Goal: Task Accomplishment & Management: Use online tool/utility

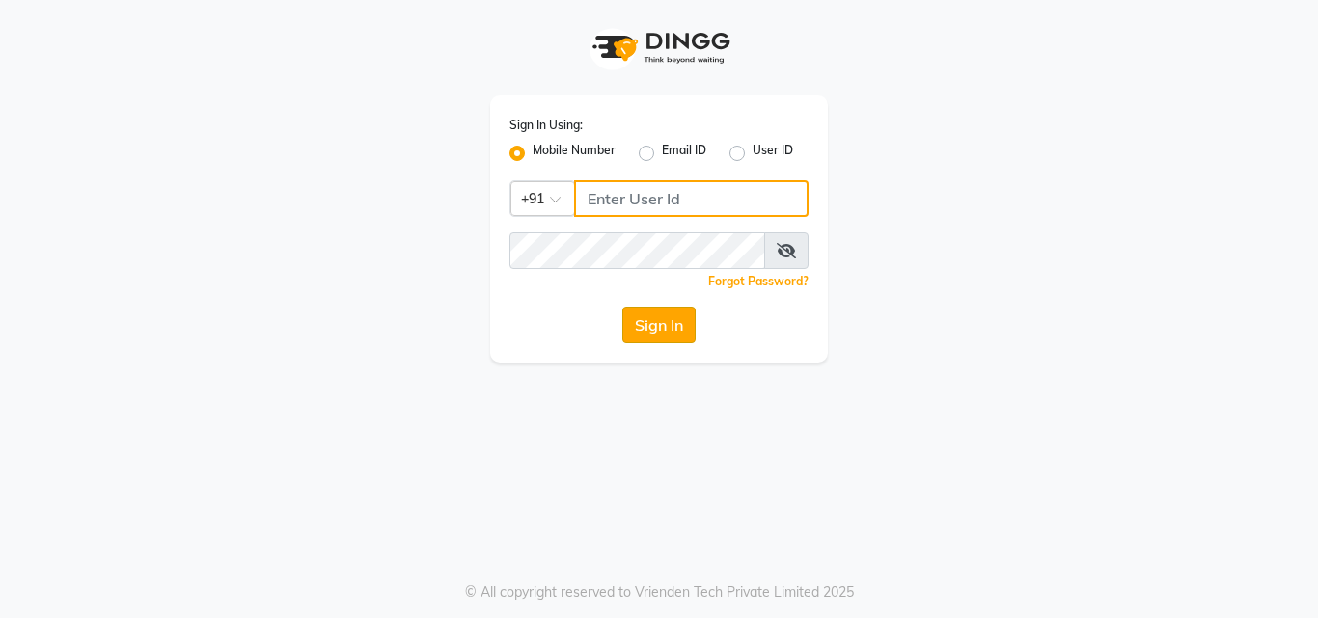
type input "7718926666"
click at [650, 336] on button "Sign In" at bounding box center [658, 325] width 73 height 37
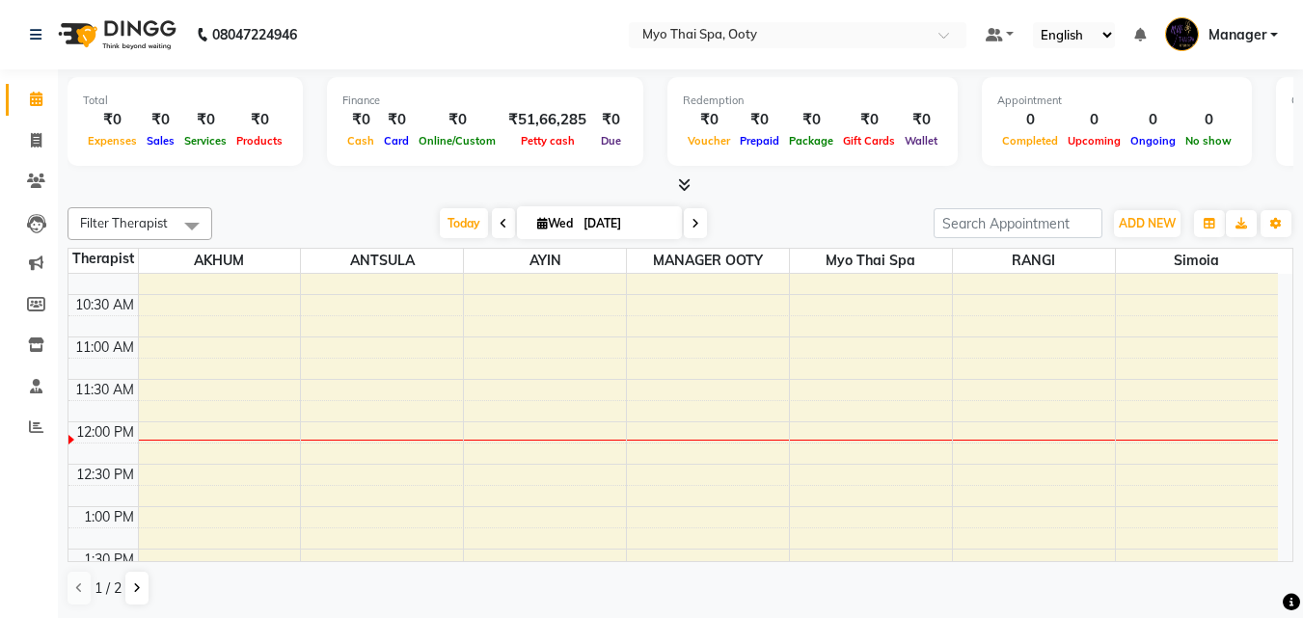
scroll to position [140, 0]
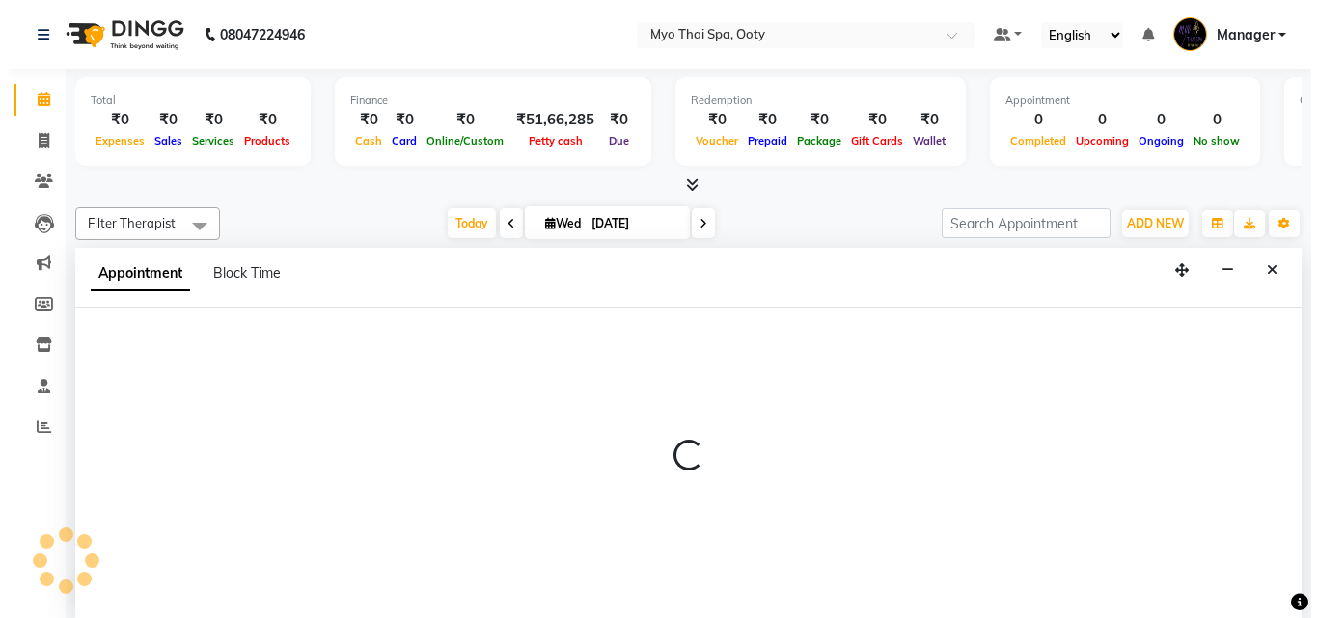
scroll to position [1, 0]
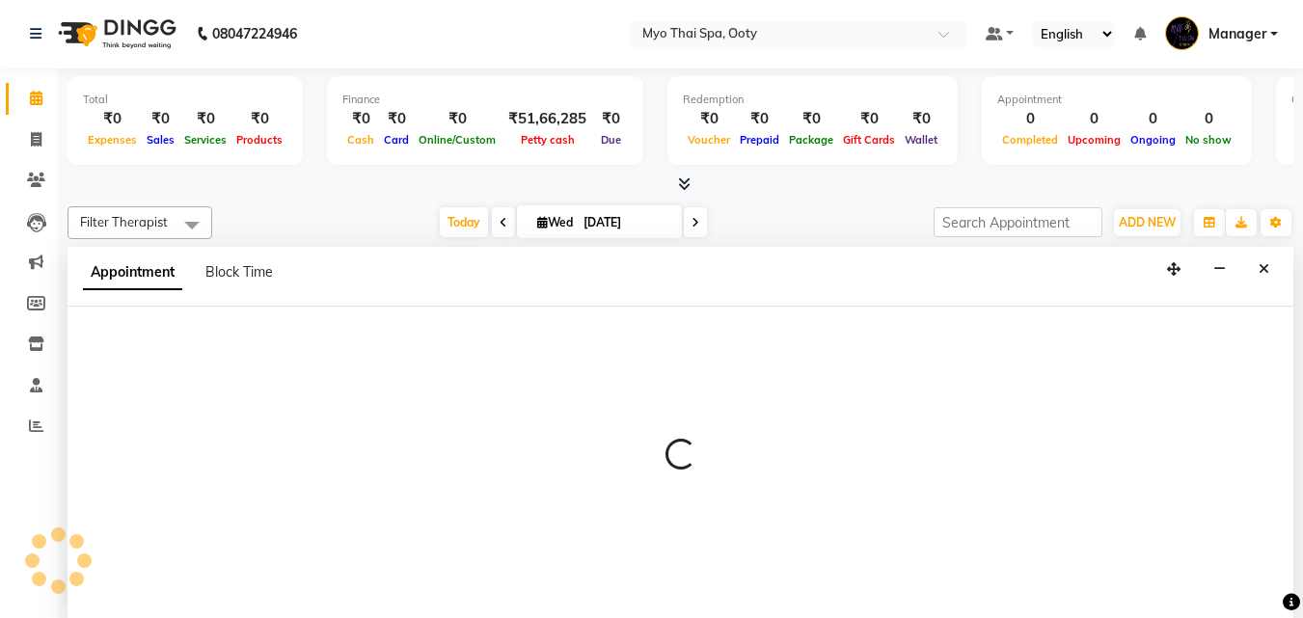
select select "84004"
select select "tentative"
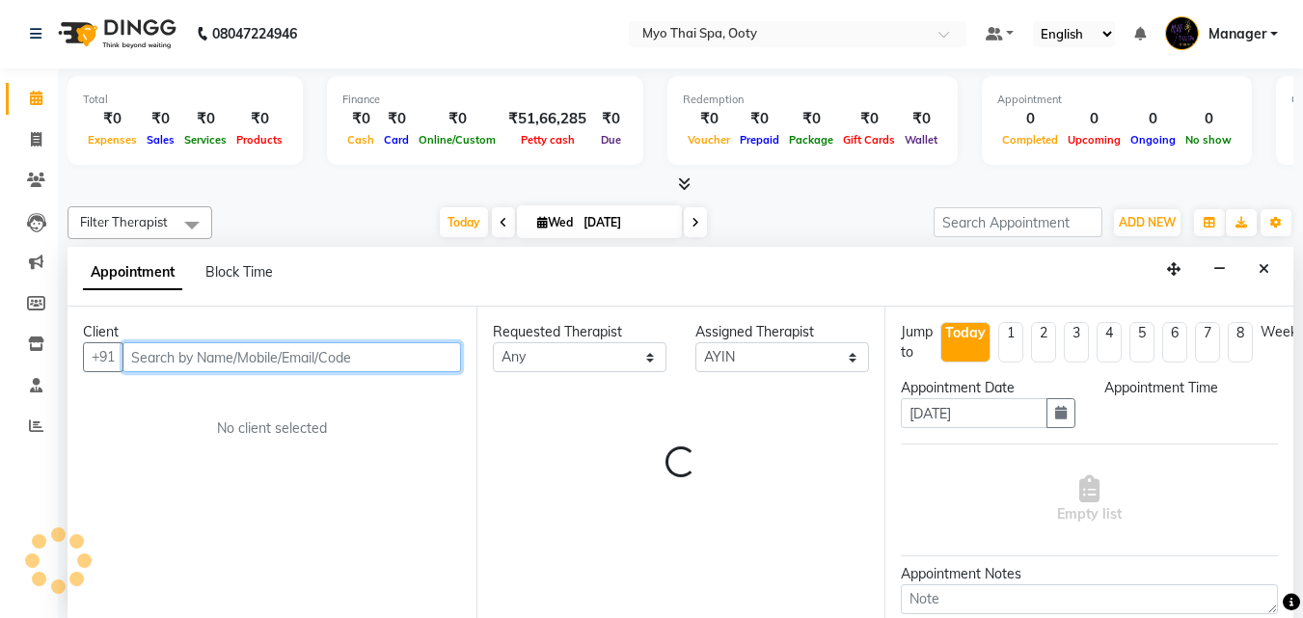
select select "735"
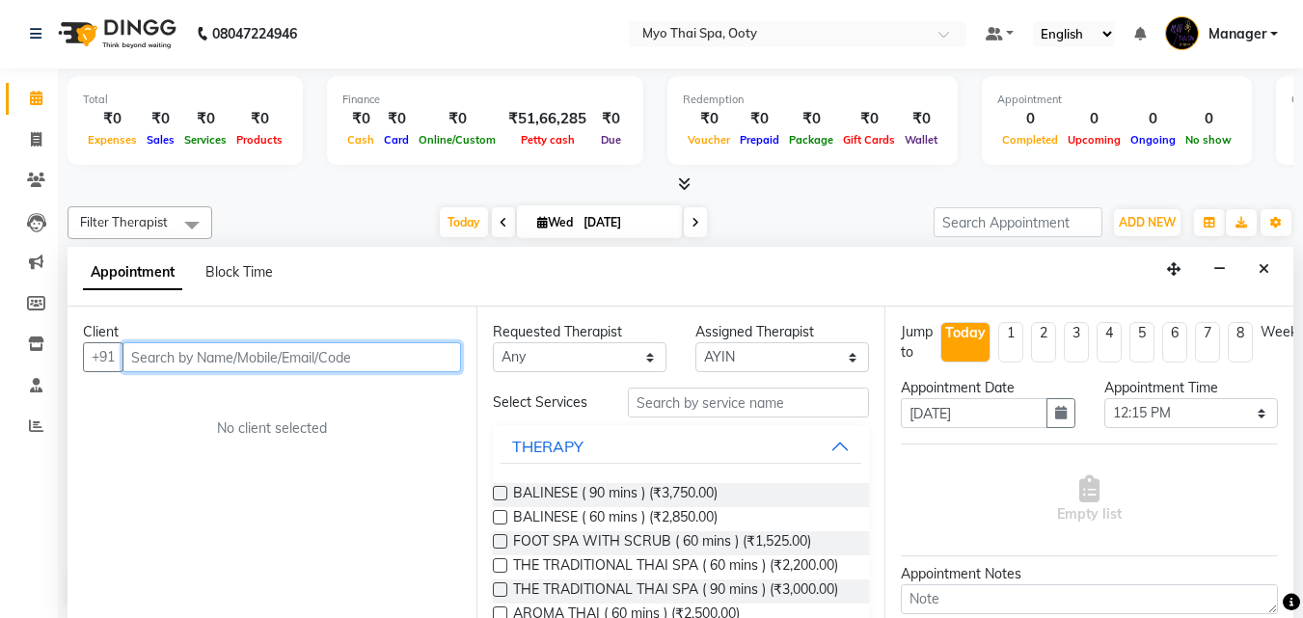
click at [297, 347] on input "text" at bounding box center [292, 358] width 339 height 30
type input "9573703507"
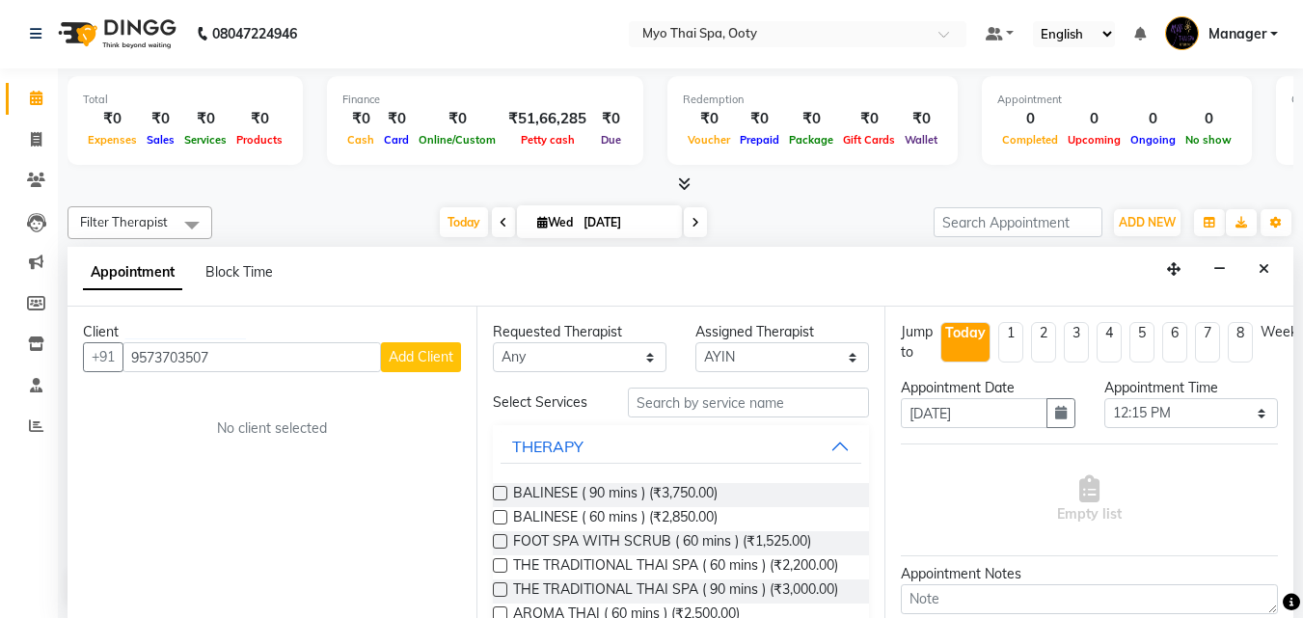
click at [425, 353] on span "Add Client" at bounding box center [421, 356] width 65 height 17
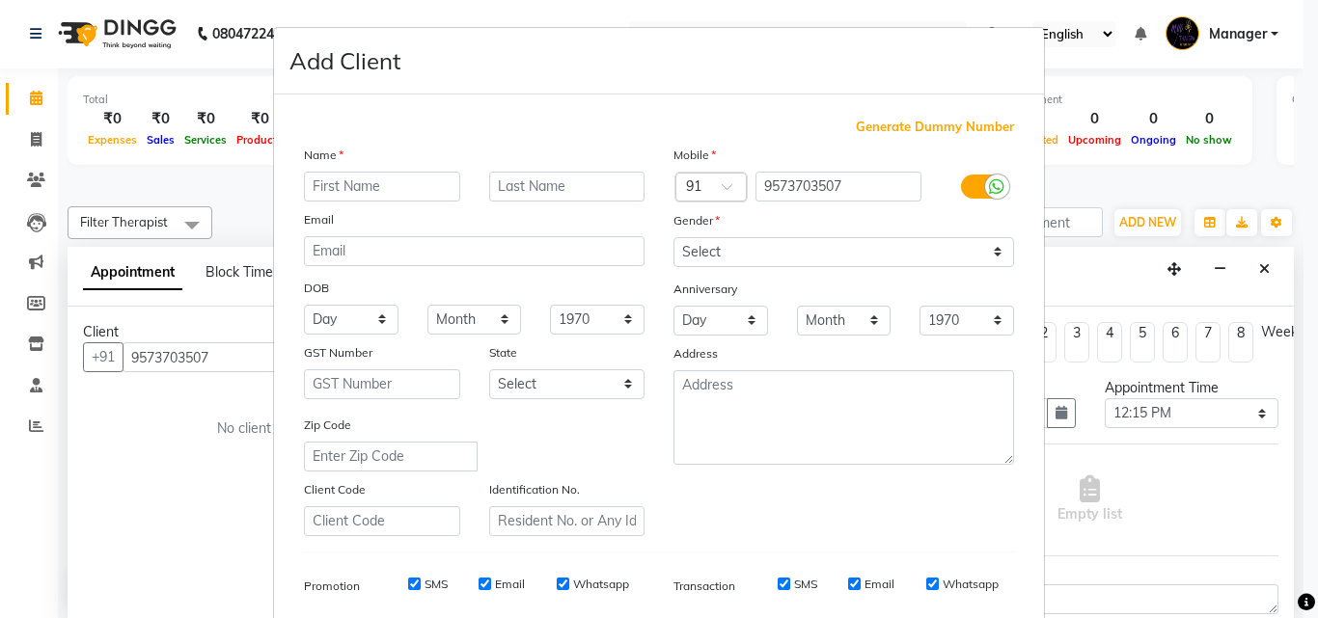
click at [407, 181] on input "text" at bounding box center [382, 187] width 156 height 30
type input "[PERSON_NAME]"
click at [759, 248] on select "Select [DEMOGRAPHIC_DATA] [DEMOGRAPHIC_DATA] Other Prefer Not To Say" at bounding box center [843, 252] width 341 height 30
select select "[DEMOGRAPHIC_DATA]"
click at [673, 237] on select "Select [DEMOGRAPHIC_DATA] [DEMOGRAPHIC_DATA] Other Prefer Not To Say" at bounding box center [843, 252] width 341 height 30
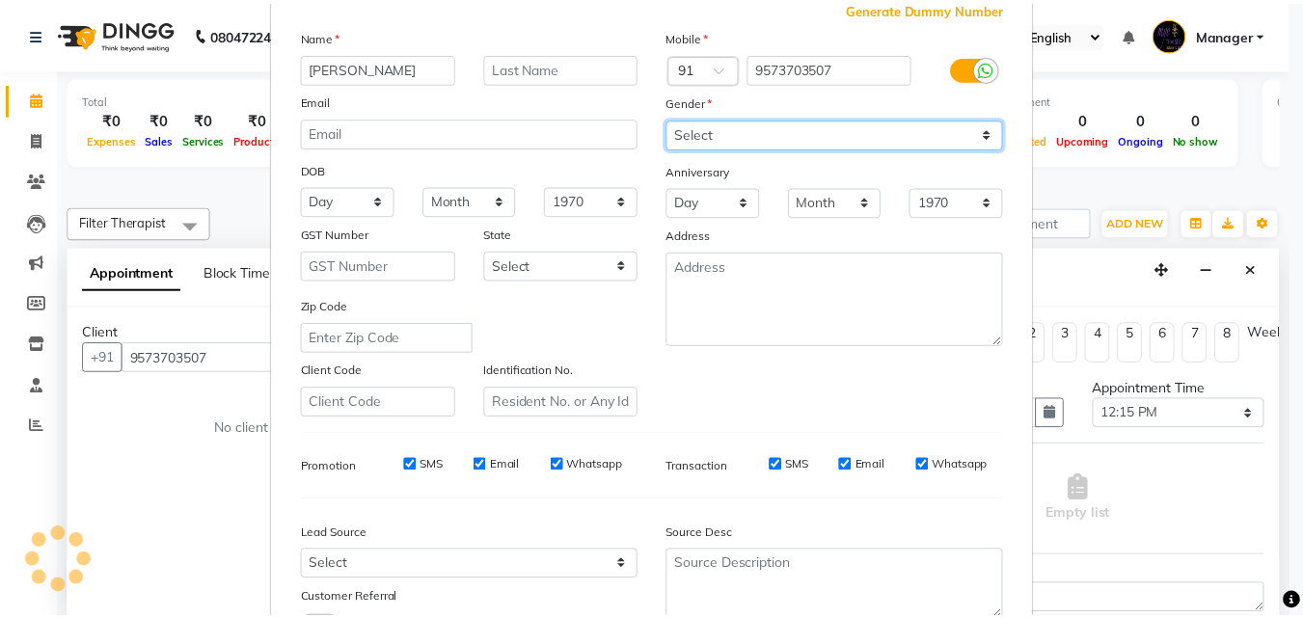
scroll to position [272, 0]
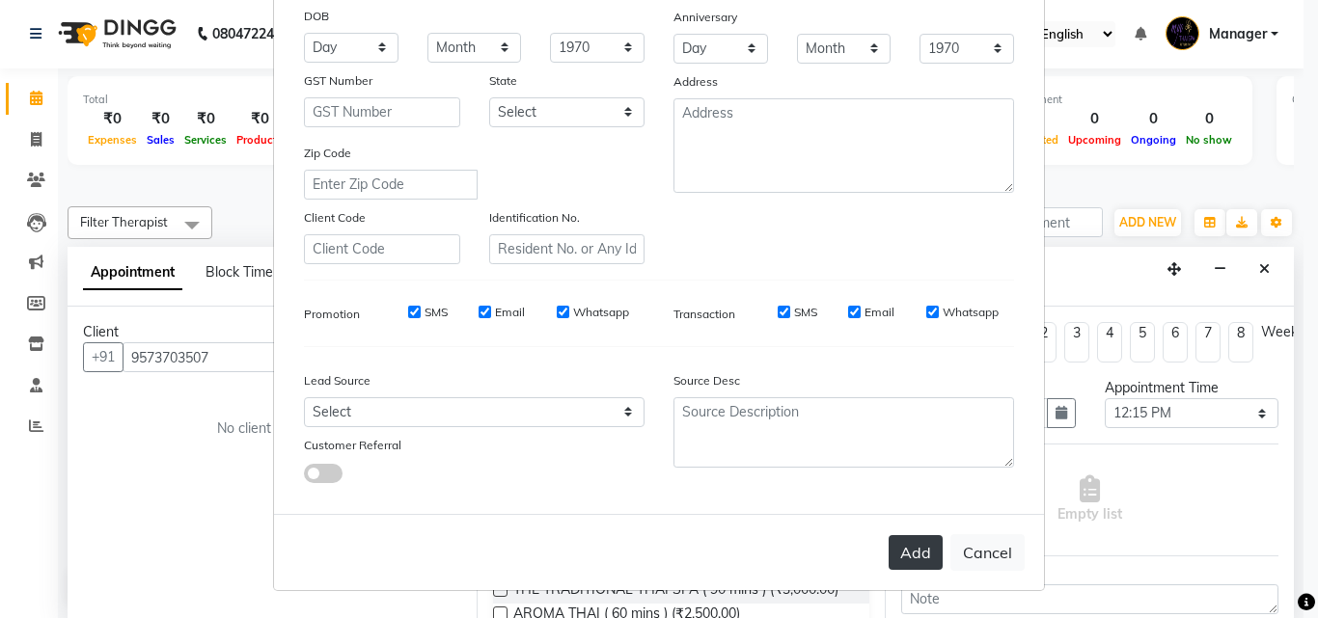
click at [893, 561] on button "Add" at bounding box center [916, 552] width 54 height 35
select select
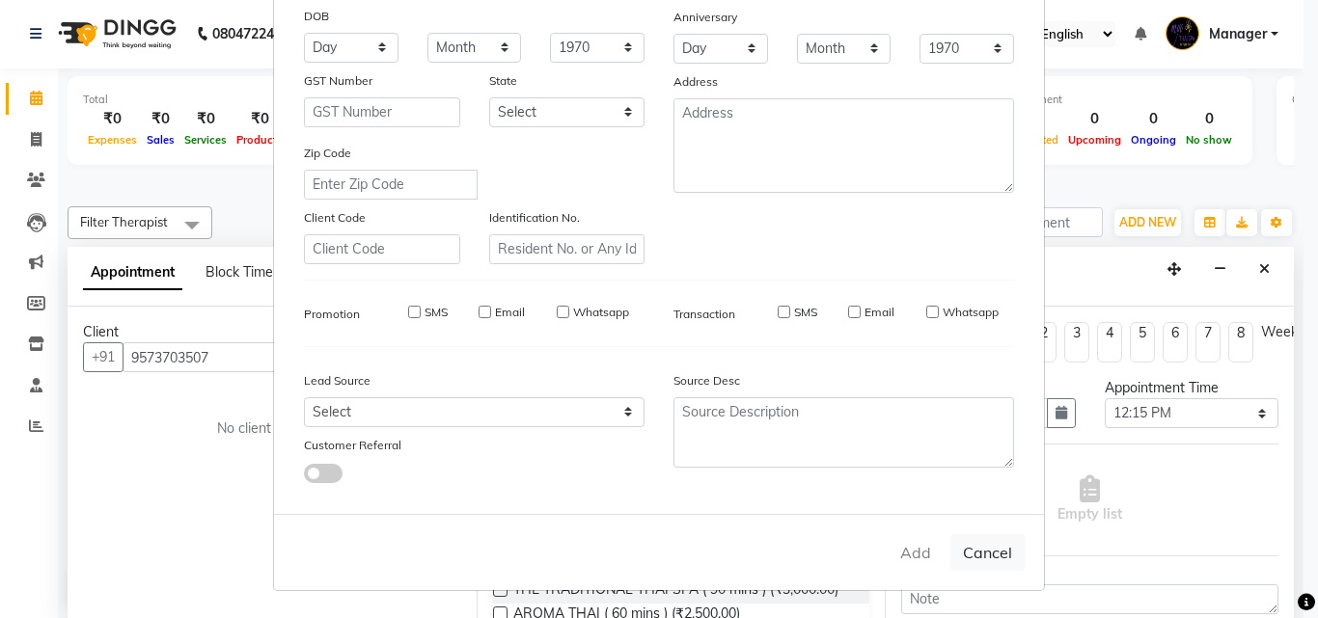
select select
checkbox input "false"
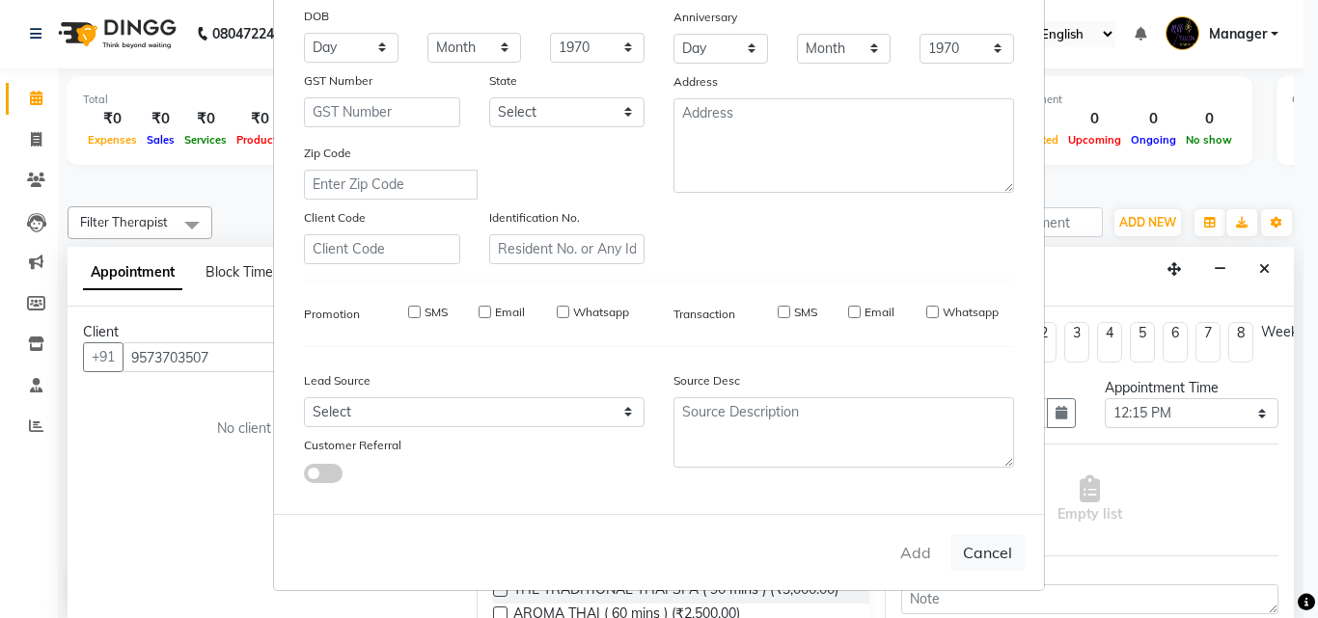
checkbox input "false"
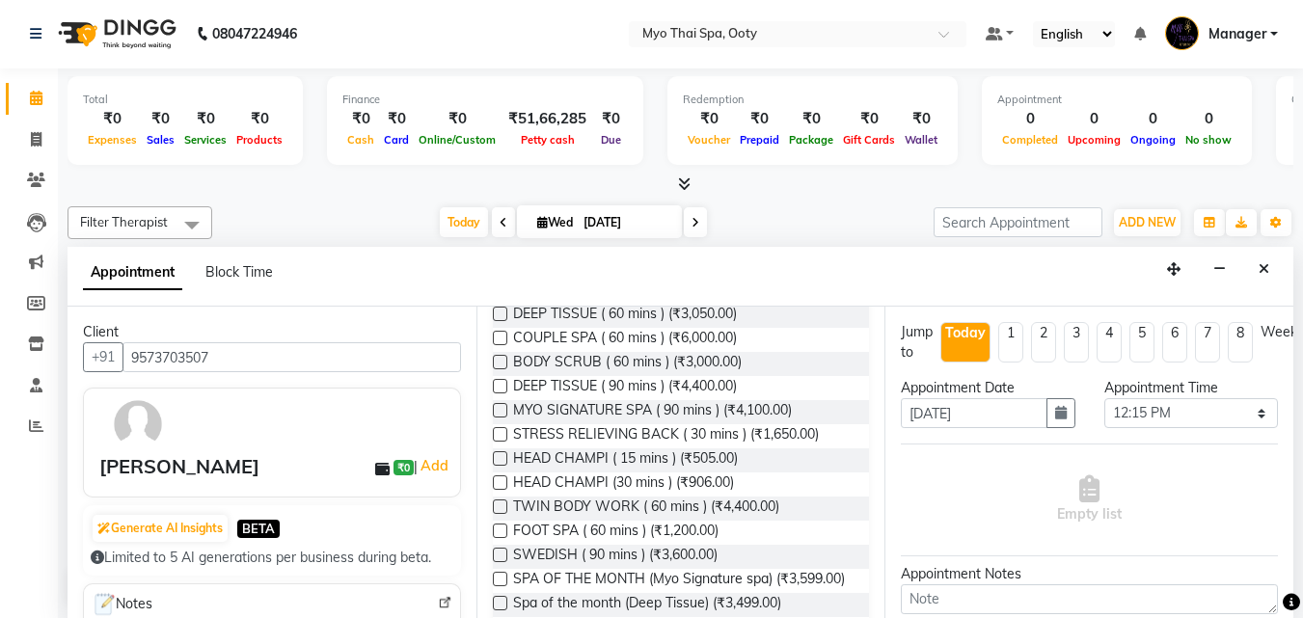
scroll to position [386, 0]
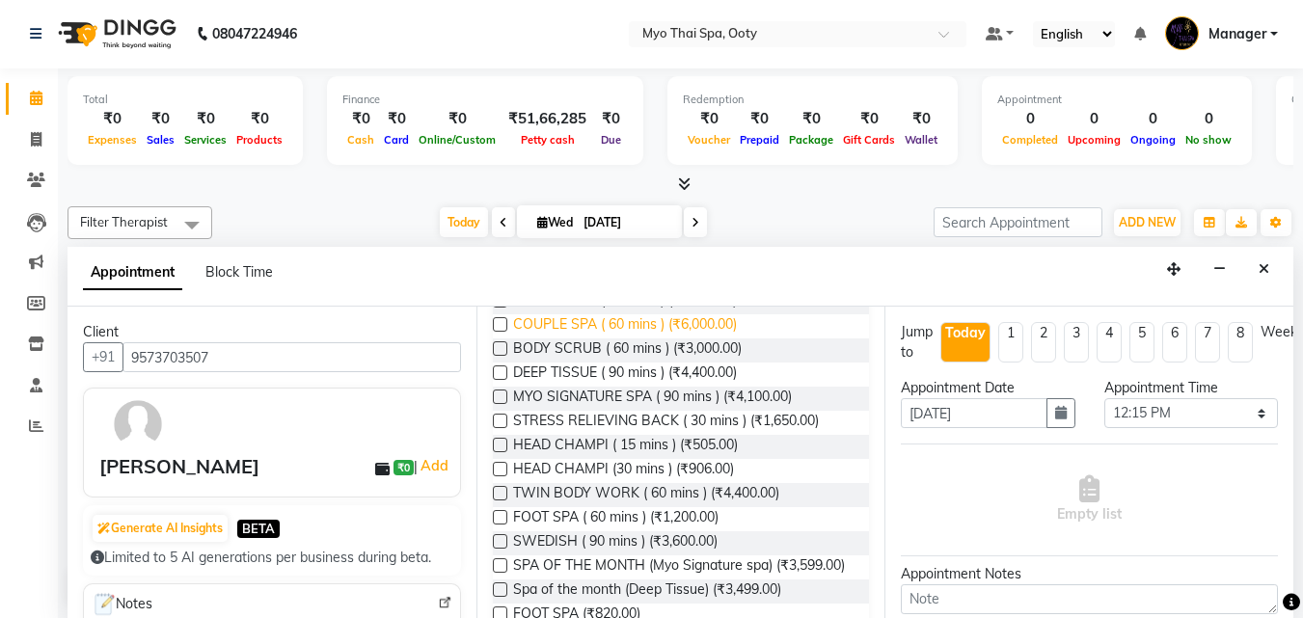
click at [607, 339] on span "COUPLE SPA ( 60 mins ) (₹6,000.00)" at bounding box center [625, 327] width 224 height 24
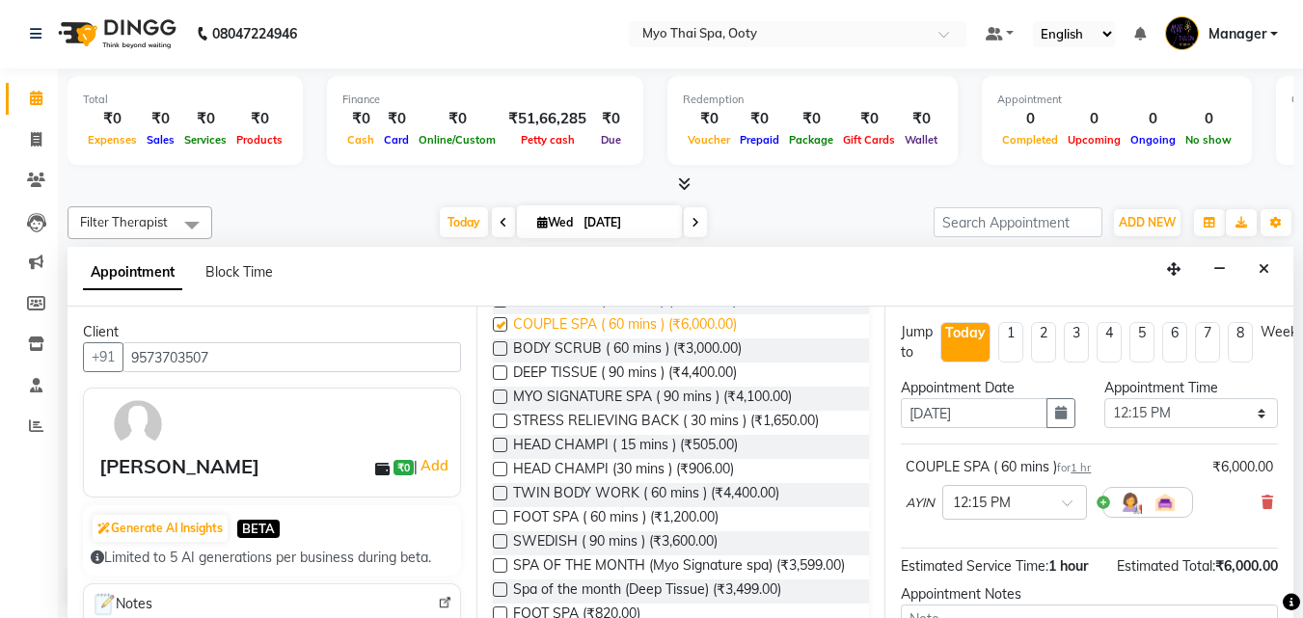
checkbox input "false"
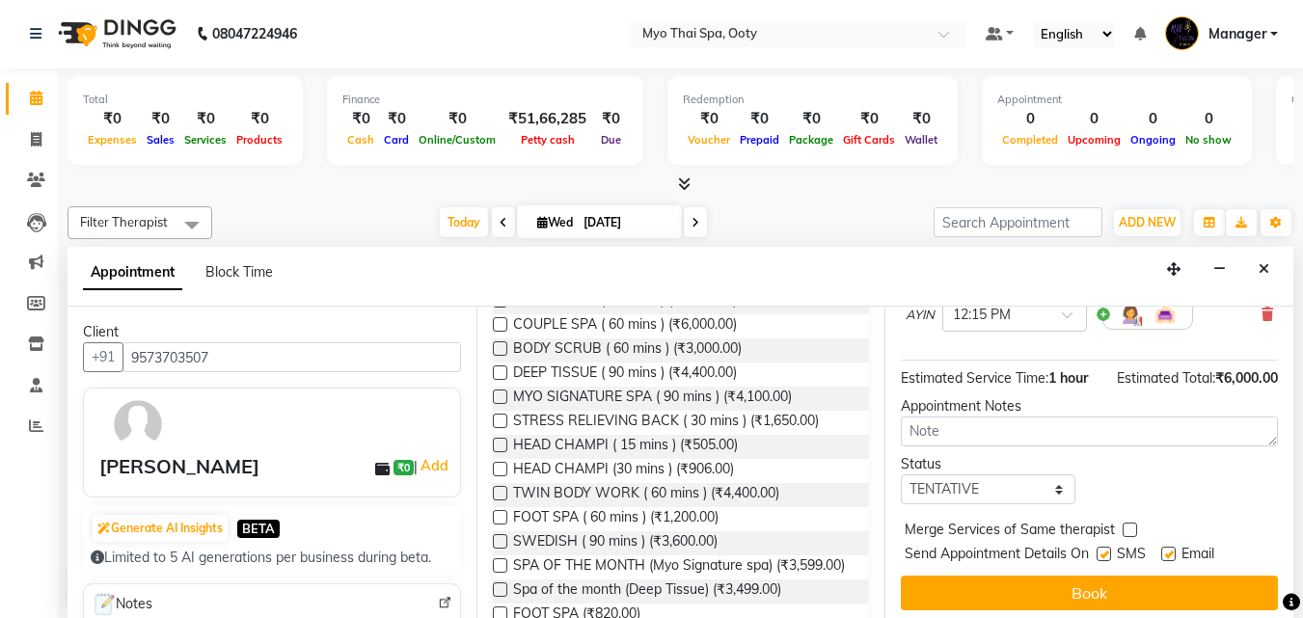
scroll to position [210, 0]
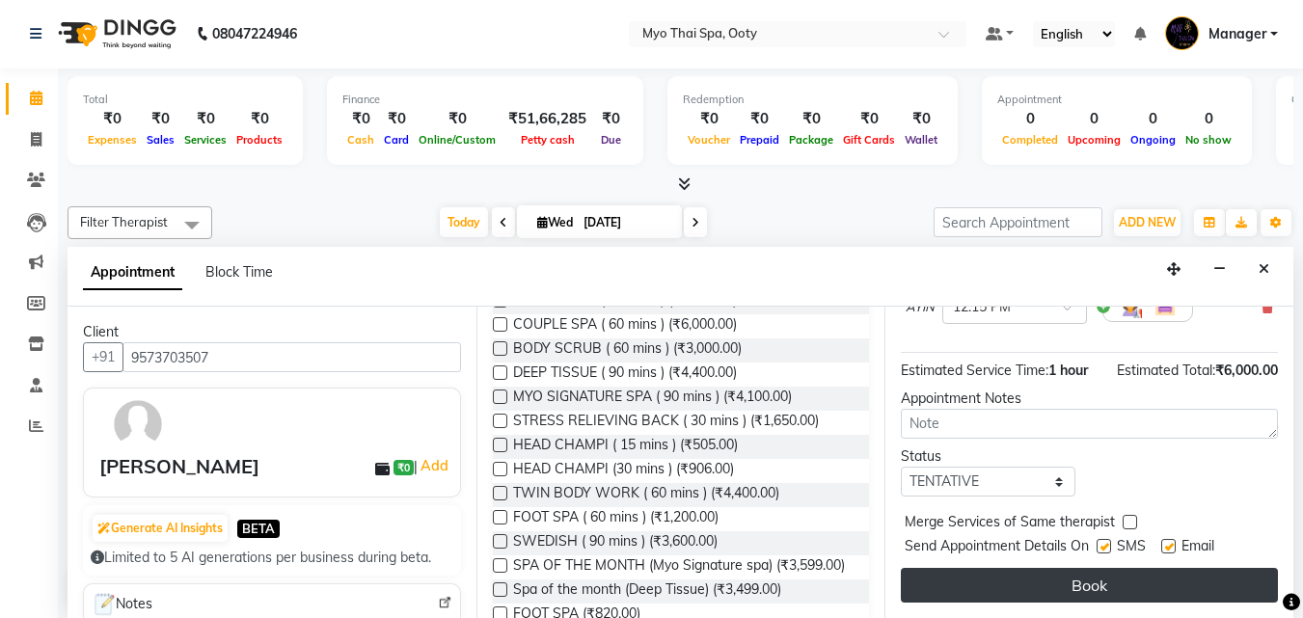
click at [1212, 573] on button "Book" at bounding box center [1089, 585] width 377 height 35
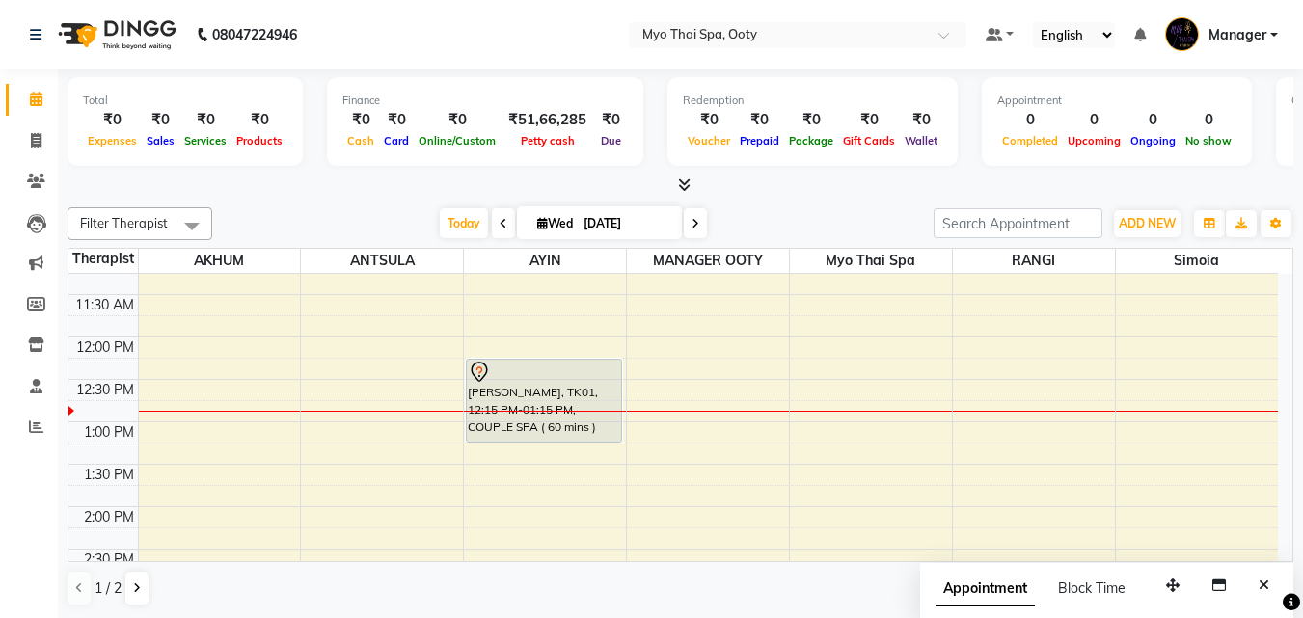
scroll to position [236, 0]
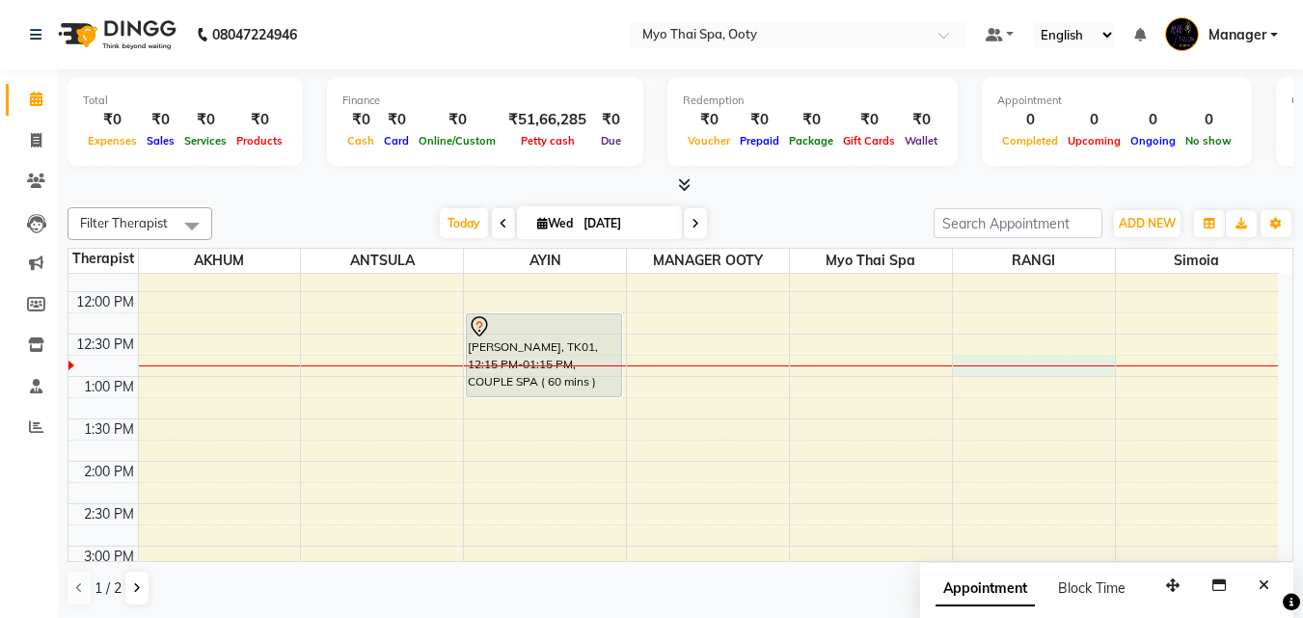
click at [1024, 363] on div "9:00 AM 9:30 AM 10:00 AM 10:30 AM 11:00 AM 11:30 AM 12:00 PM 12:30 PM 1:00 PM 1…" at bounding box center [674, 589] width 1210 height 1103
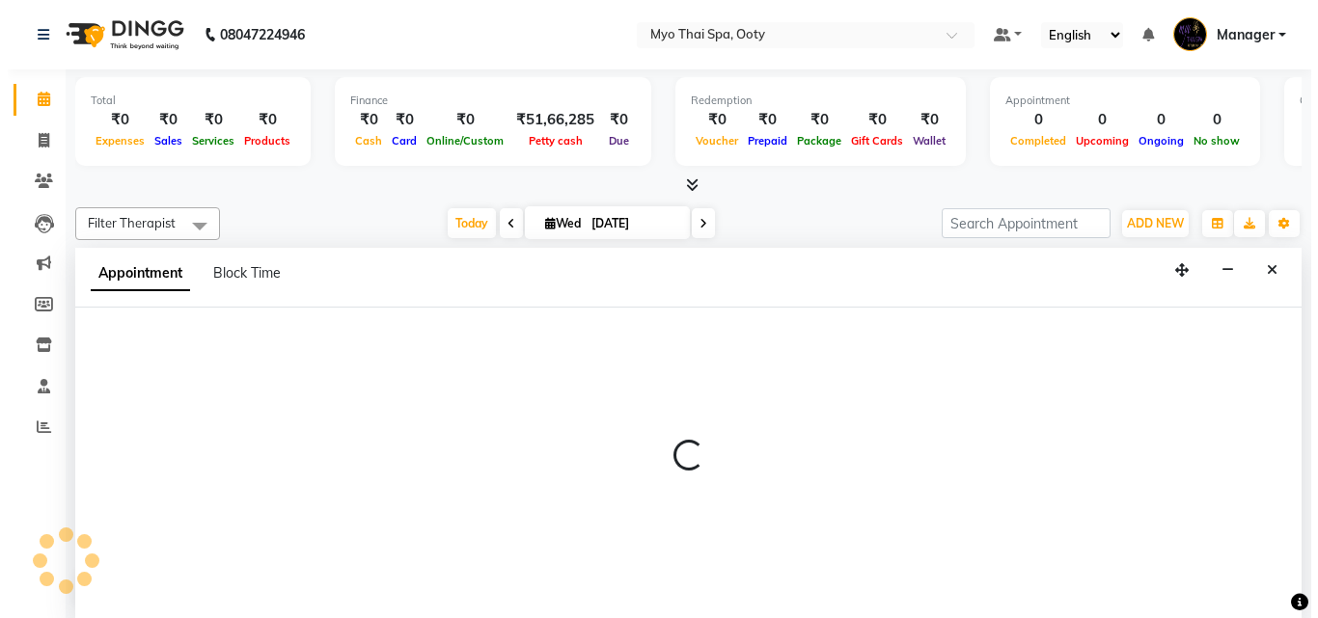
scroll to position [1, 0]
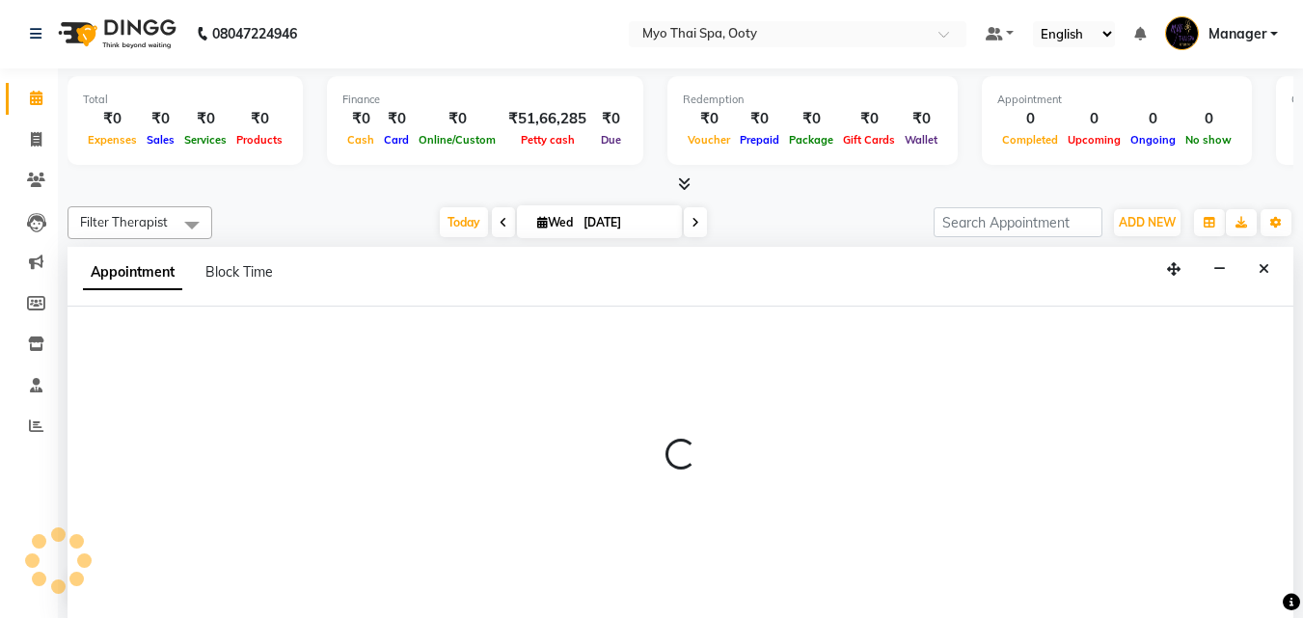
select select "50629"
select select "765"
select select "tentative"
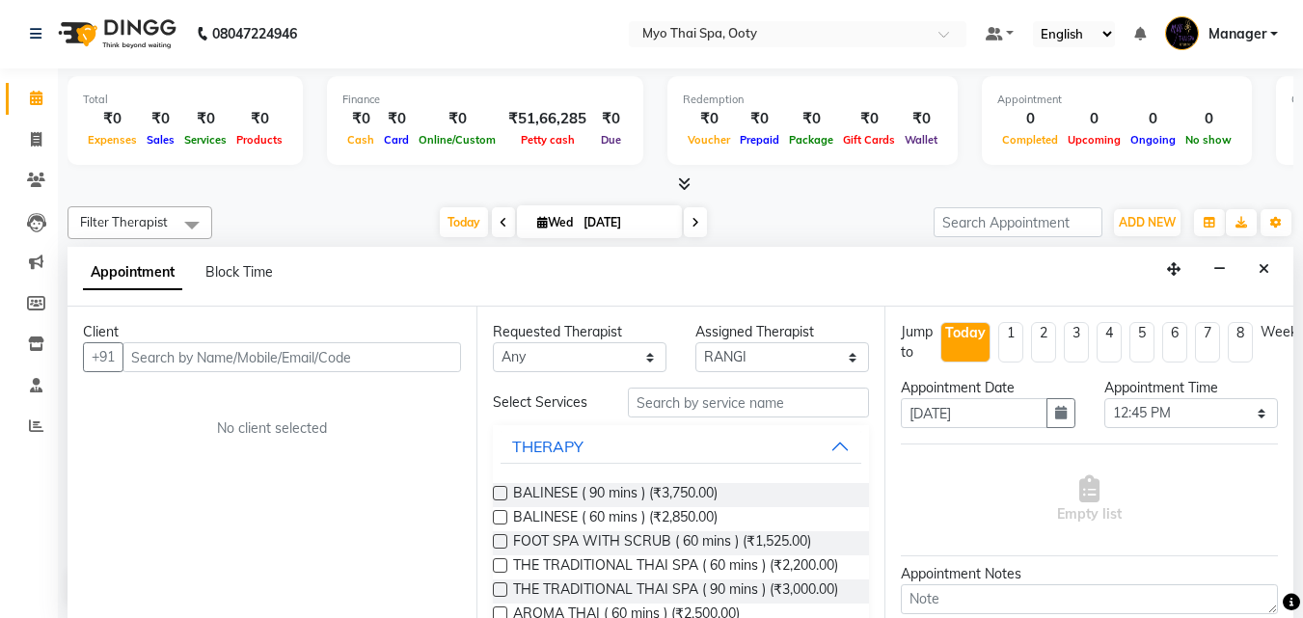
click at [443, 349] on input "text" at bounding box center [292, 358] width 339 height 30
click at [377, 351] on input "text" at bounding box center [292, 358] width 339 height 30
type input "9522104020"
click at [399, 361] on span "Add Client" at bounding box center [421, 356] width 65 height 17
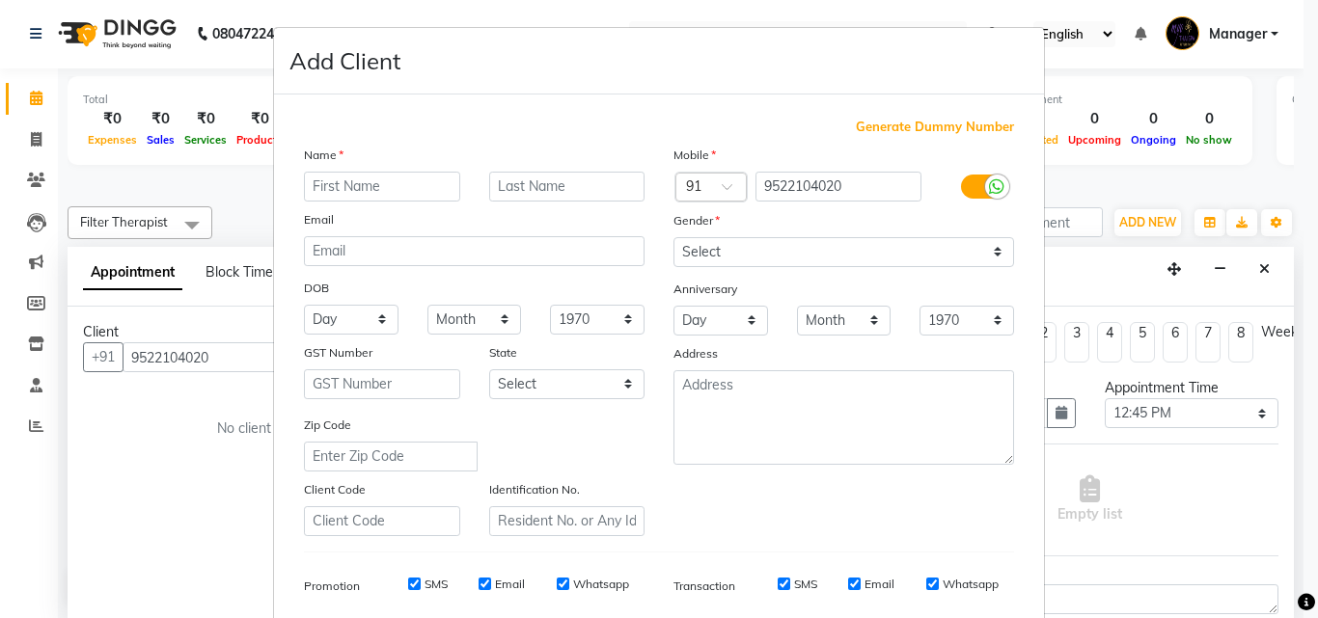
click at [360, 189] on input "text" at bounding box center [382, 187] width 156 height 30
type input "[PERSON_NAME]"
drag, startPoint x: 712, startPoint y: 246, endPoint x: 709, endPoint y: 260, distance: 14.8
click at [712, 247] on select "Select [DEMOGRAPHIC_DATA] [DEMOGRAPHIC_DATA] Other Prefer Not To Say" at bounding box center [843, 252] width 341 height 30
select select "[DEMOGRAPHIC_DATA]"
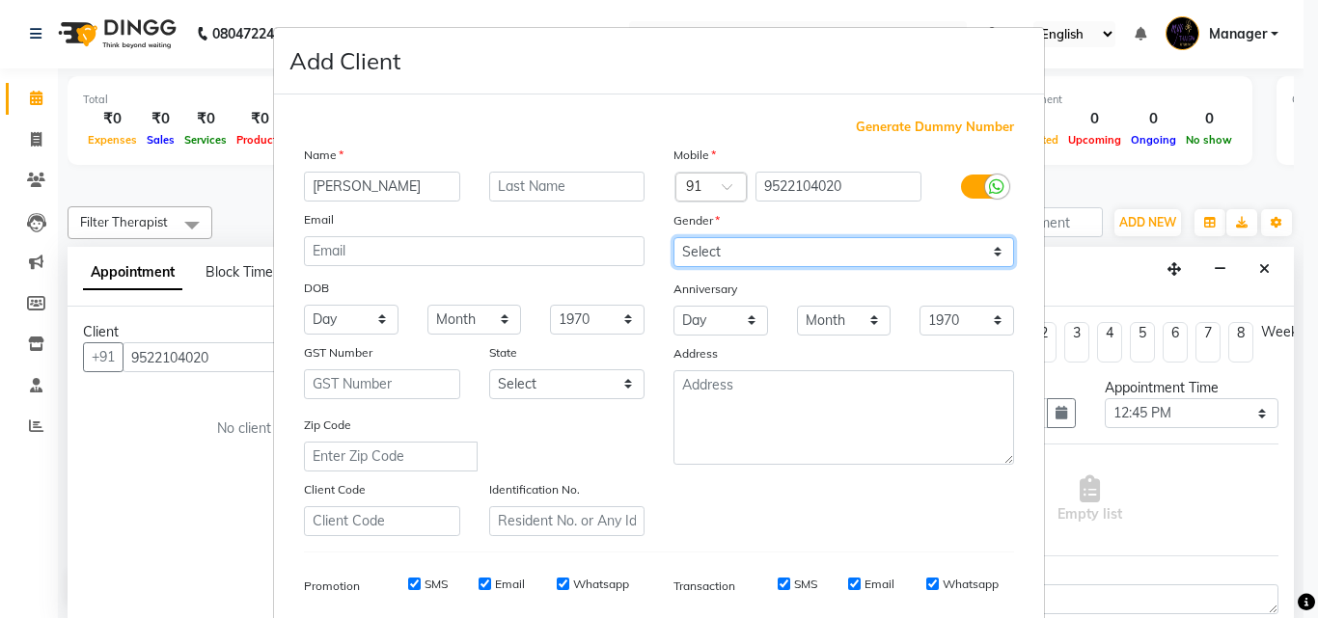
click at [673, 237] on select "Select [DEMOGRAPHIC_DATA] [DEMOGRAPHIC_DATA] Other Prefer Not To Say" at bounding box center [843, 252] width 341 height 30
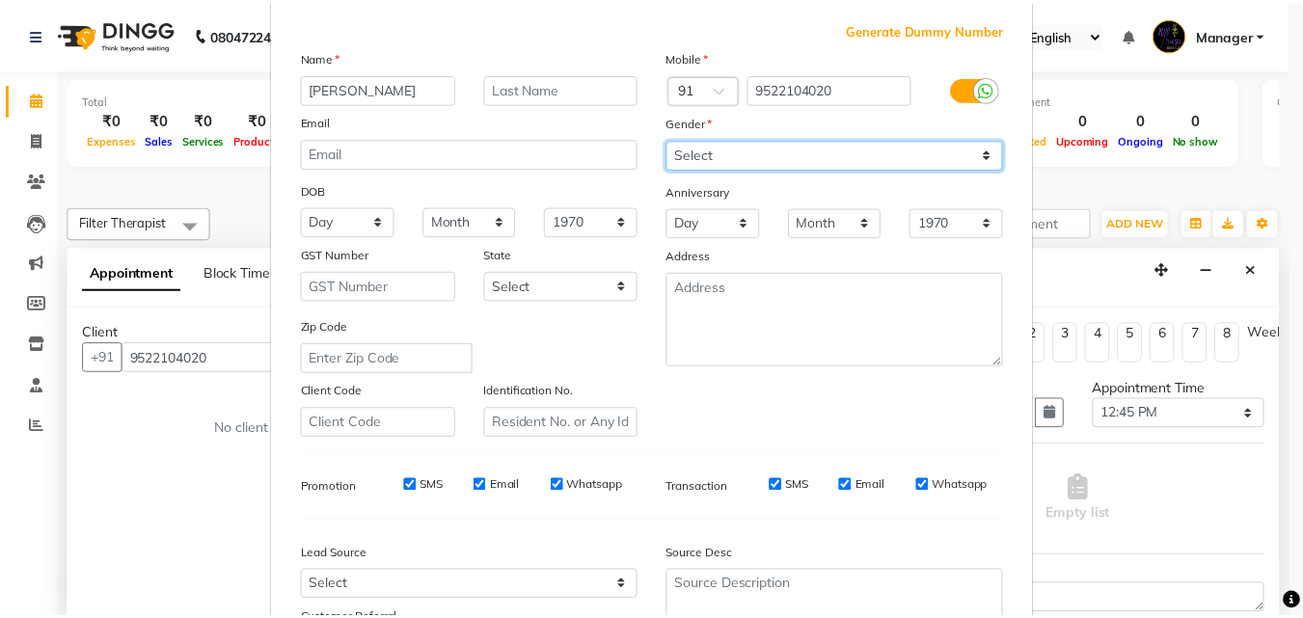
scroll to position [272, 0]
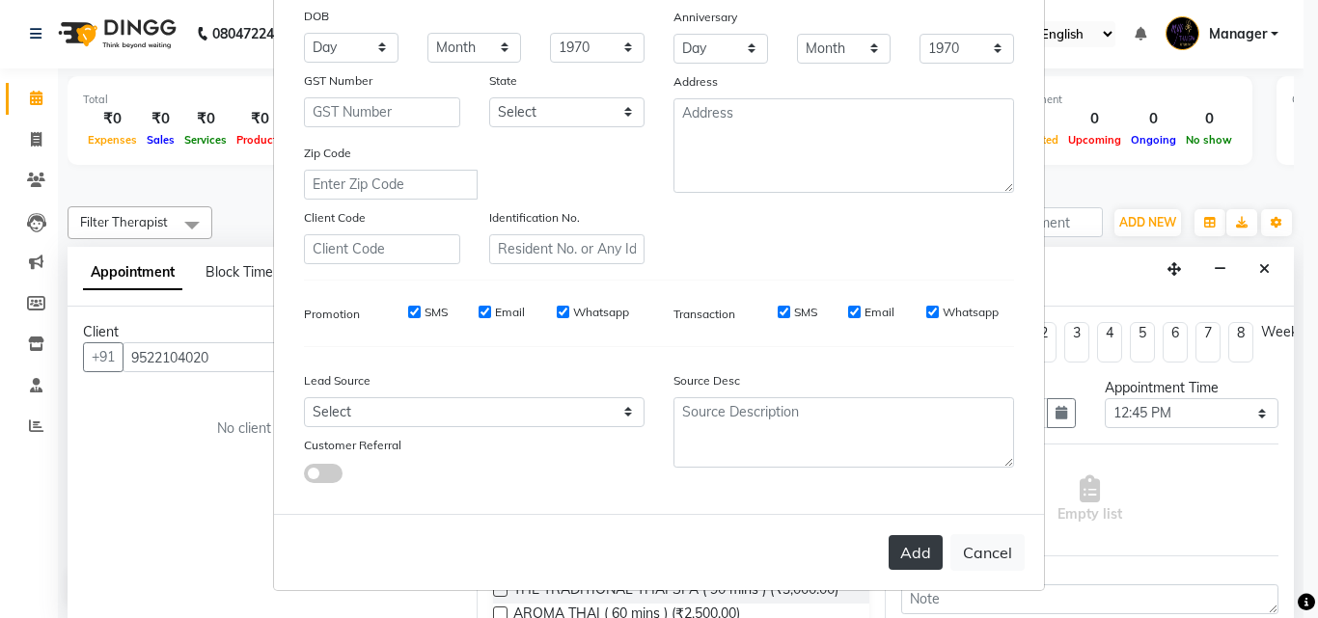
click at [911, 537] on button "Add" at bounding box center [916, 552] width 54 height 35
select select
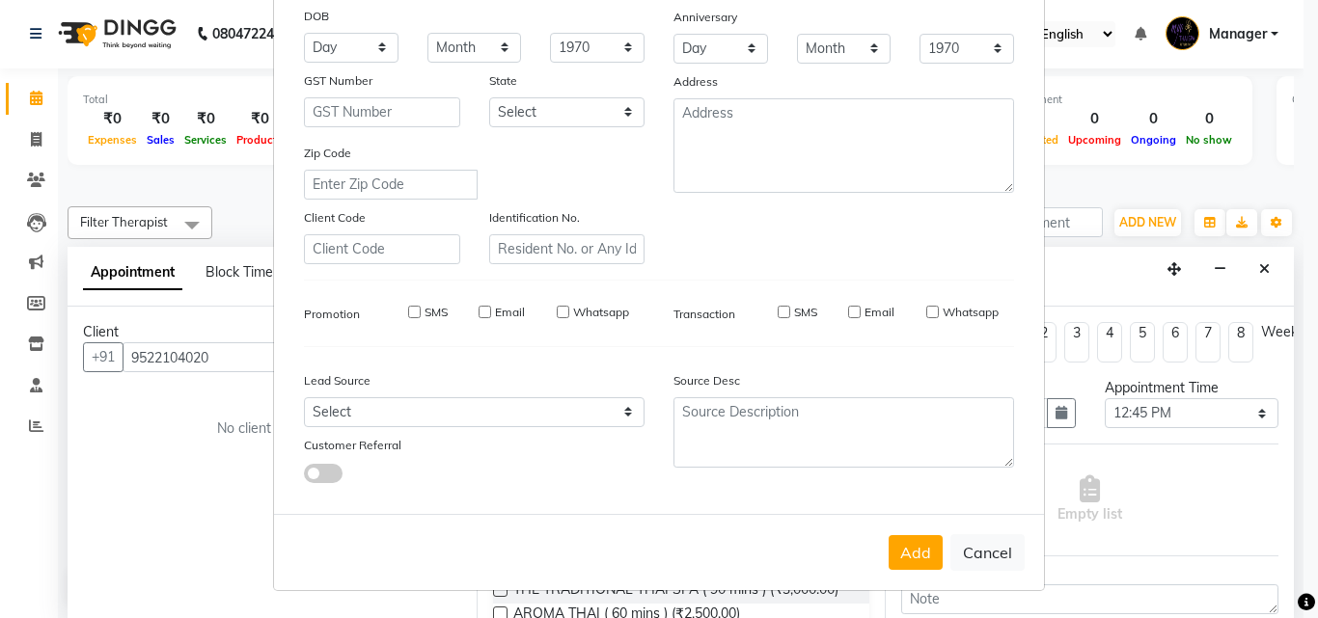
select select
checkbox input "false"
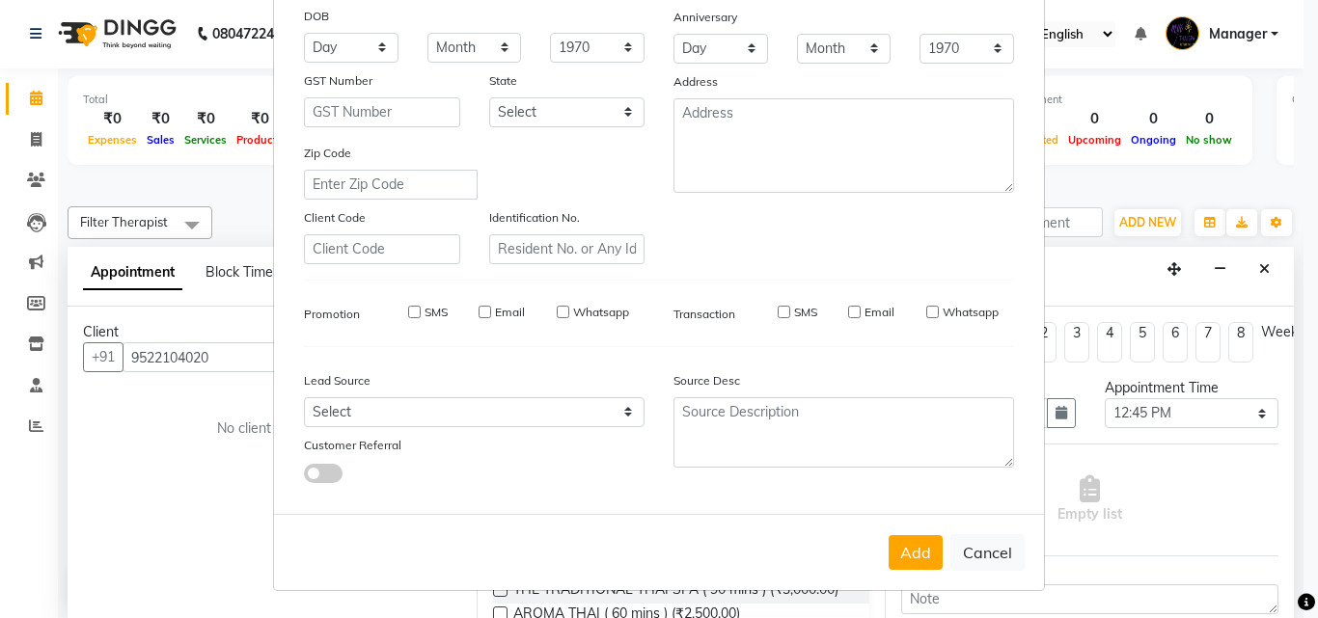
checkbox input "false"
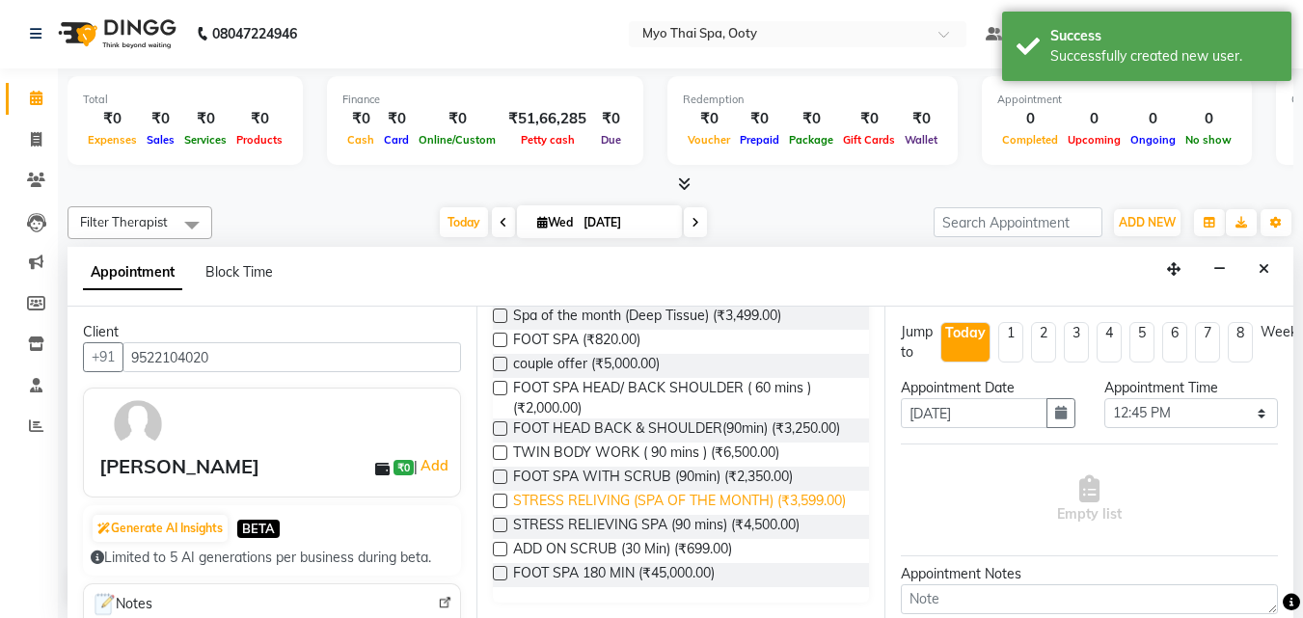
scroll to position [742, 0]
click at [591, 491] on span "STRESS RELIVING (SPA OF THE MONTH) (₹3,599.00)" at bounding box center [679, 503] width 333 height 24
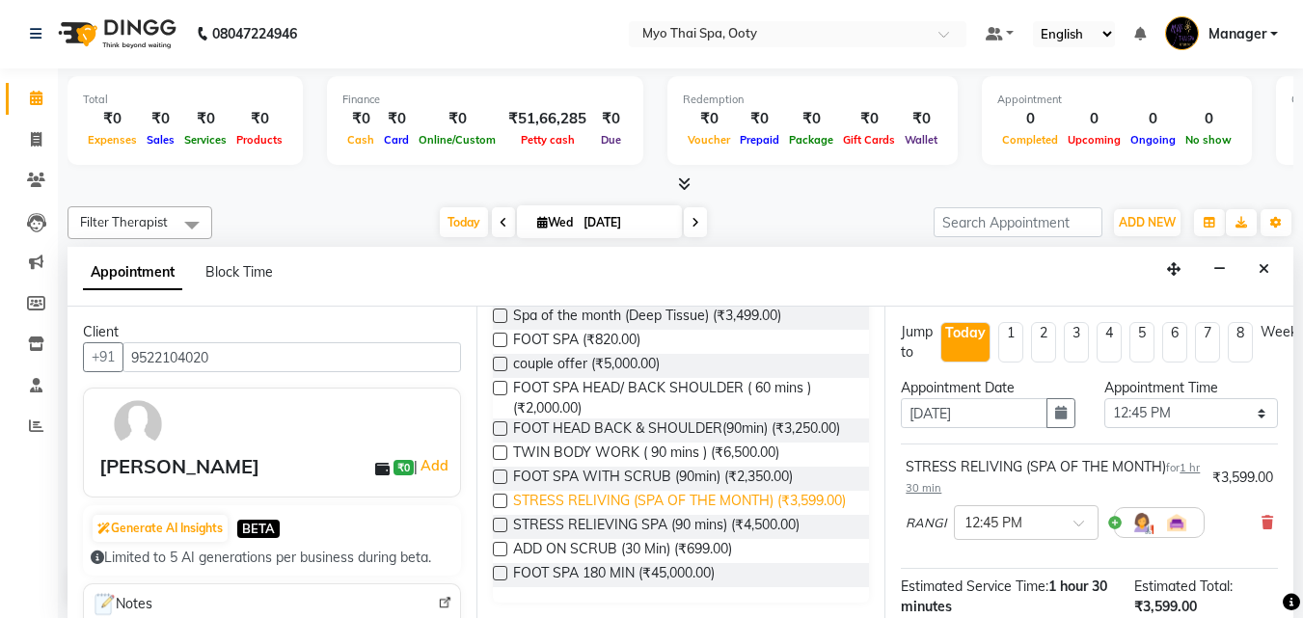
click at [597, 491] on span "STRESS RELIVING (SPA OF THE MONTH) (₹3,599.00)" at bounding box center [679, 503] width 333 height 24
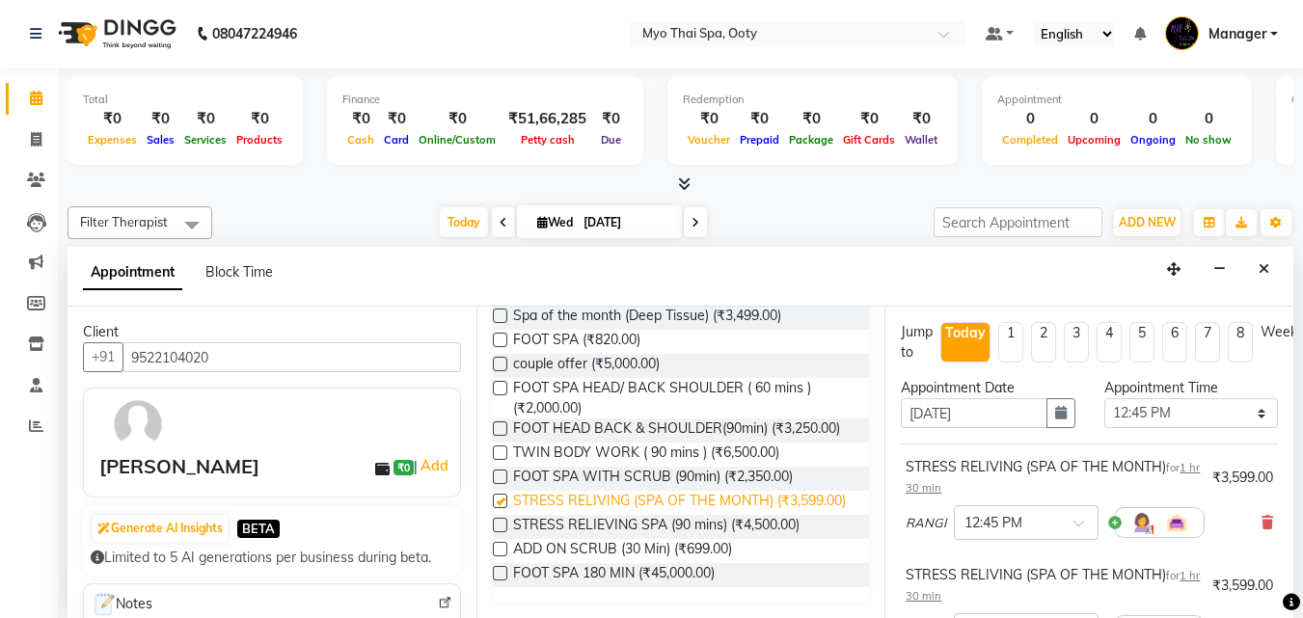
checkbox input "false"
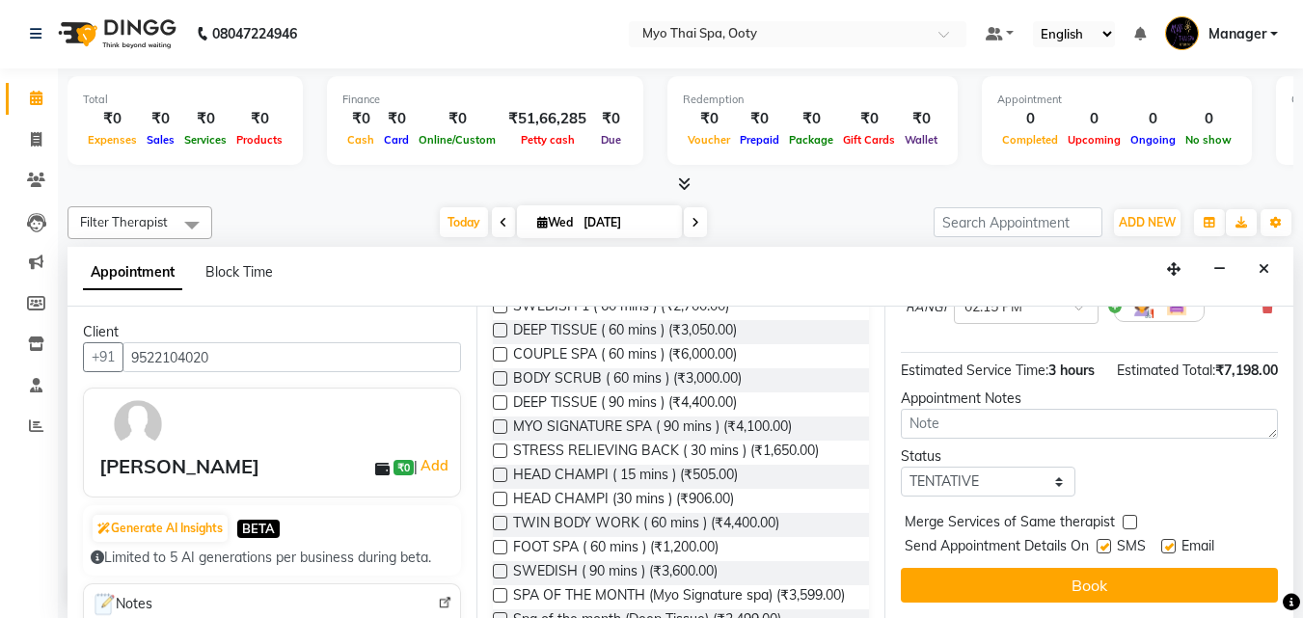
scroll to position [359, 0]
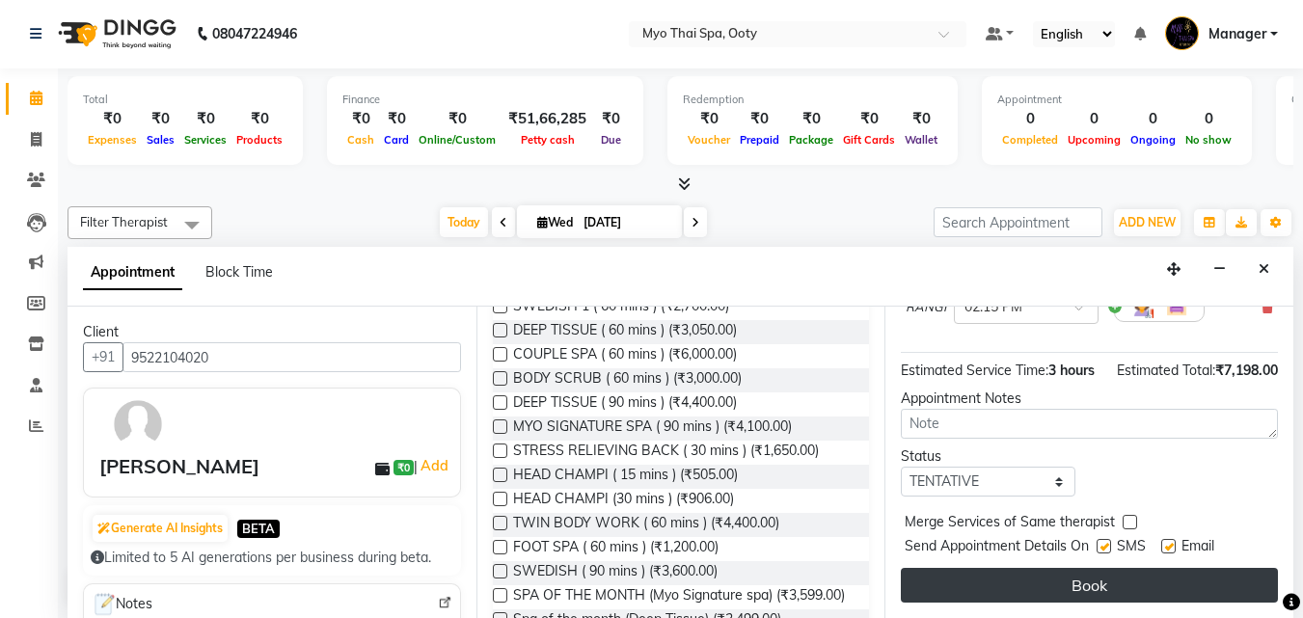
click at [1013, 568] on button "Book" at bounding box center [1089, 585] width 377 height 35
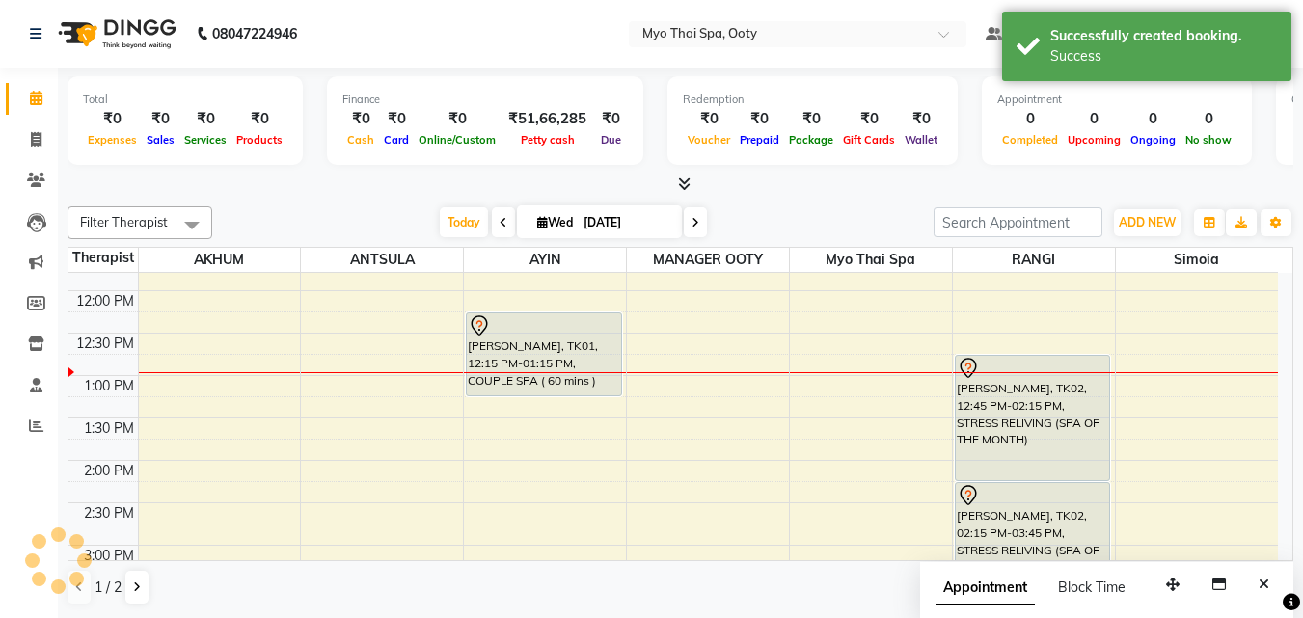
scroll to position [0, 0]
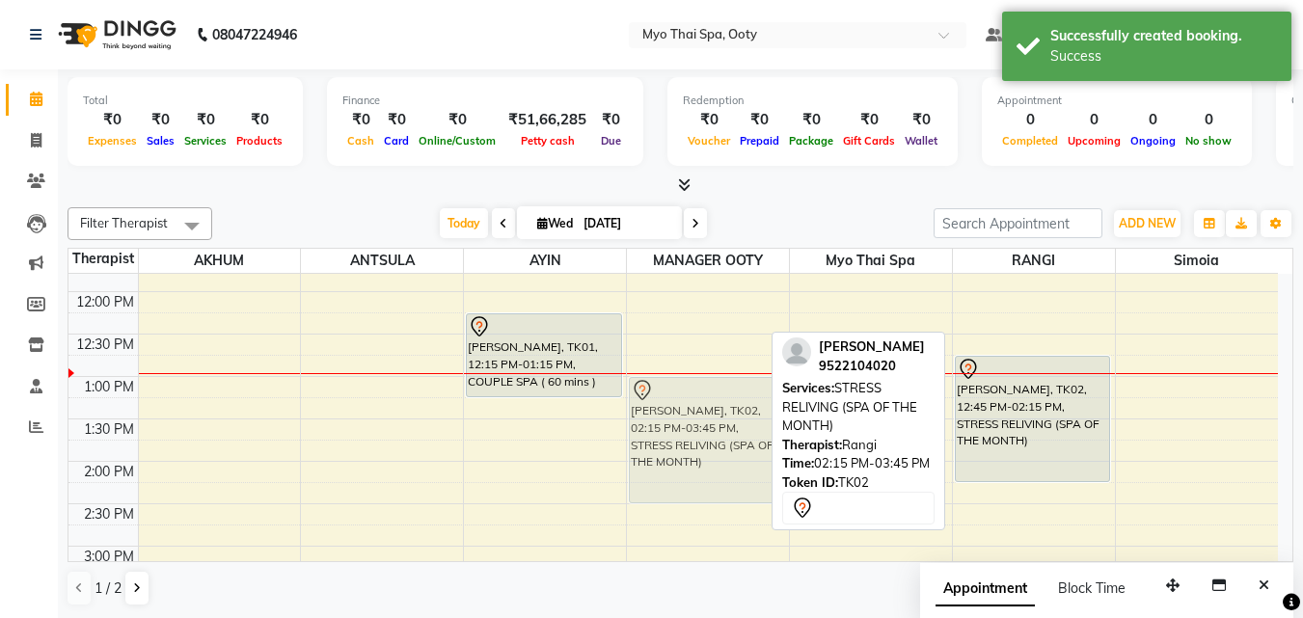
drag, startPoint x: 1048, startPoint y: 520, endPoint x: 694, endPoint y: 404, distance: 372.5
click at [694, 404] on tr "[PERSON_NAME], TK01, 12:15 PM-01:15 PM, COUPLE SPA ( 60 mins ) [PERSON_NAME], T…" at bounding box center [674, 589] width 1210 height 1103
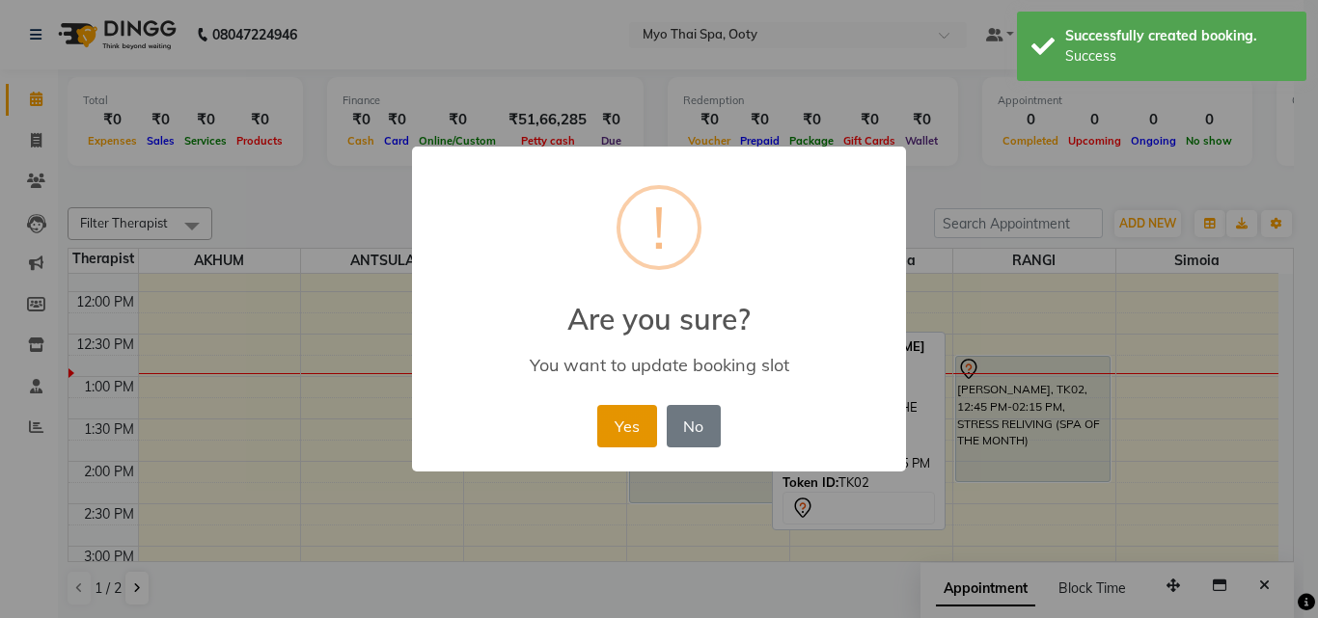
click at [610, 417] on button "Yes" at bounding box center [626, 426] width 59 height 42
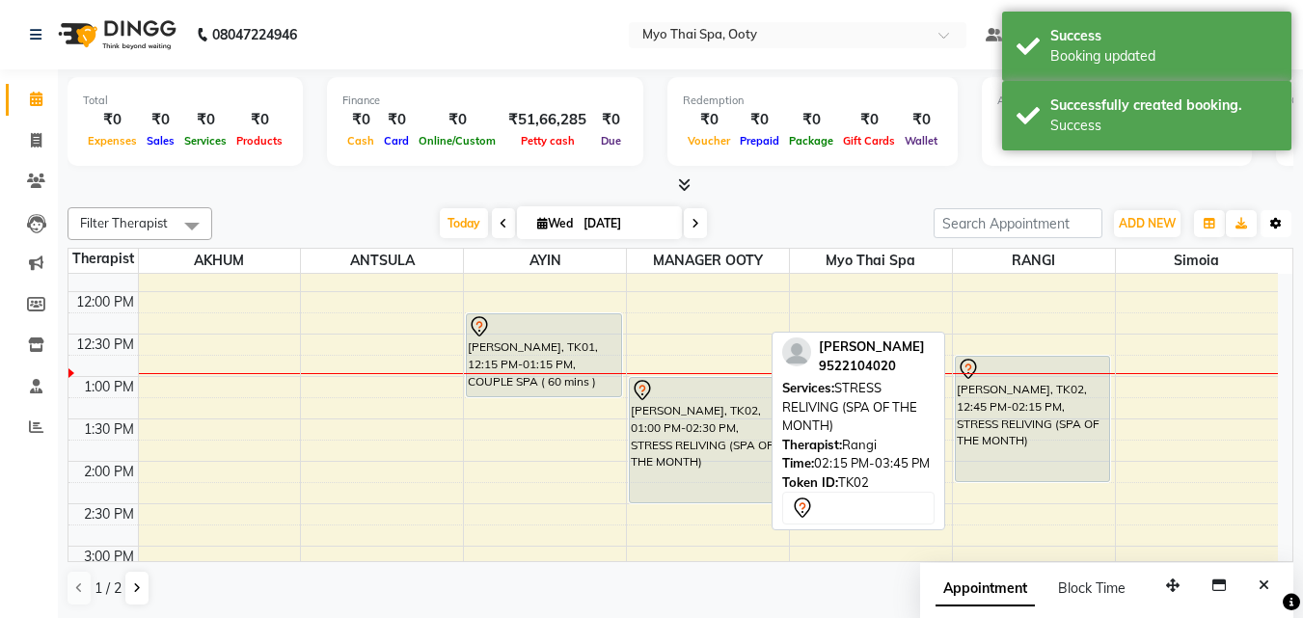
click at [1272, 227] on icon "button" at bounding box center [1277, 224] width 12 height 12
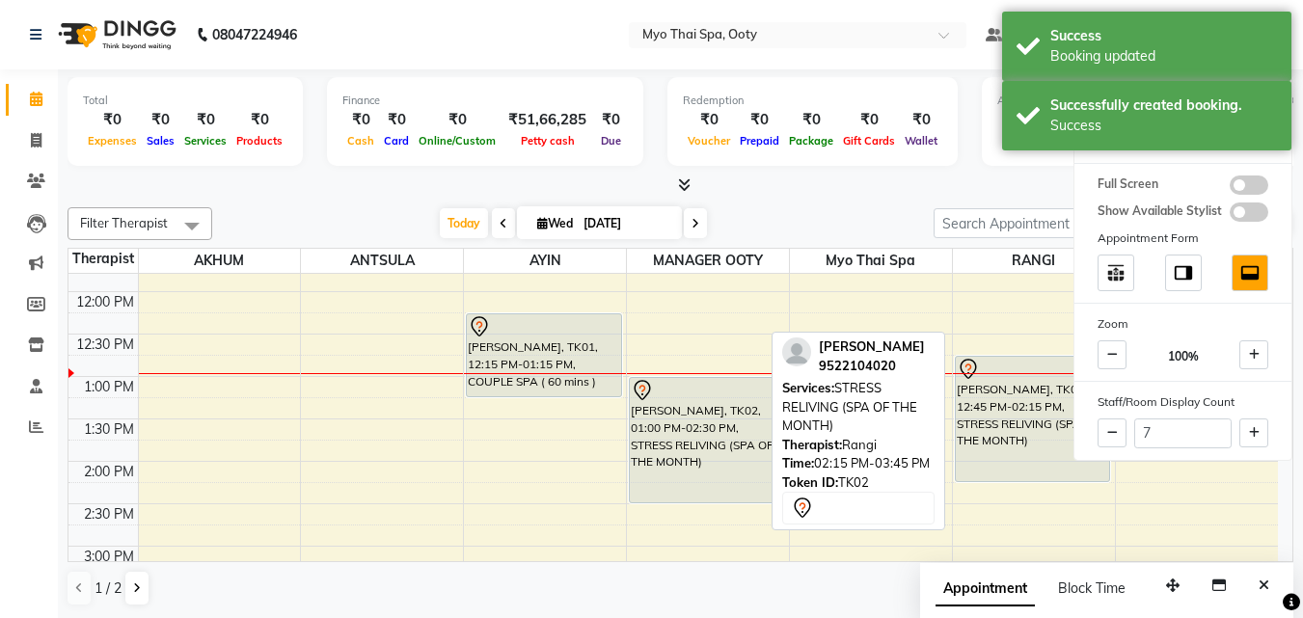
click at [1181, 155] on div "Calendar Settings Manage Tags Arrange Therapists Reset Therapists Full Screen S…" at bounding box center [1183, 234] width 219 height 454
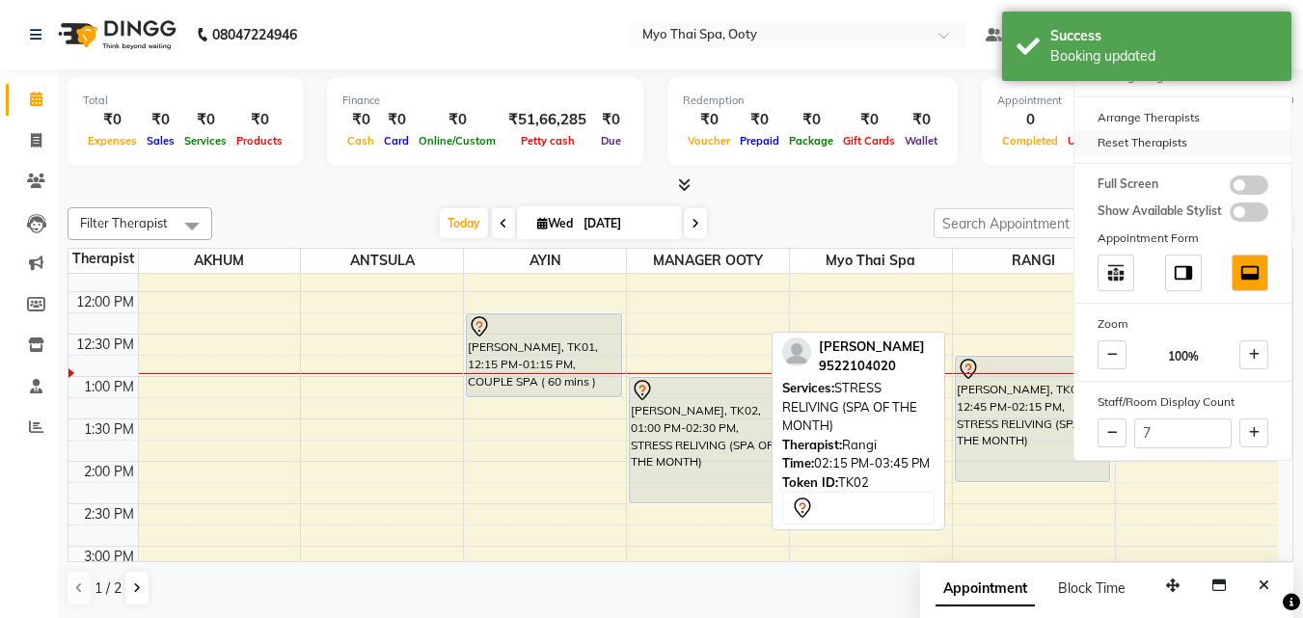
click at [1196, 146] on div "Reset Therapists" at bounding box center [1183, 142] width 217 height 25
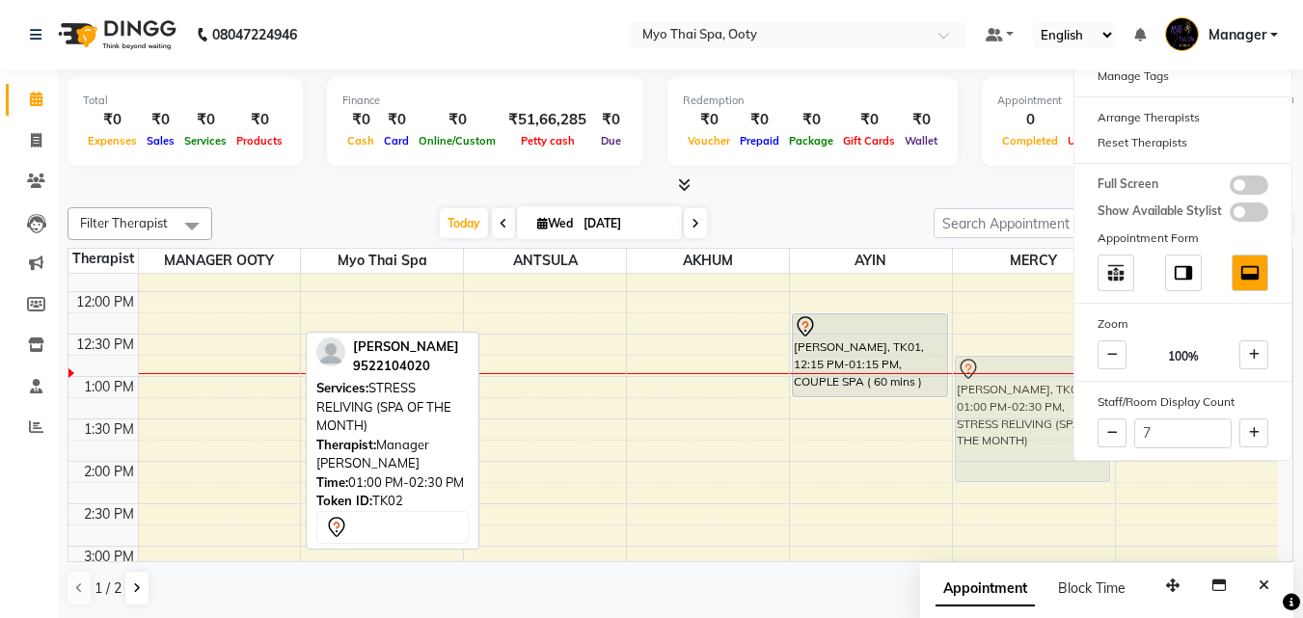
drag, startPoint x: 212, startPoint y: 436, endPoint x: 950, endPoint y: 412, distance: 738.5
click at [1017, 411] on tr "[PERSON_NAME], TK02, 01:00 PM-02:30 PM, STRESS RELIVING (SPA OF THE MONTH) [PER…" at bounding box center [674, 589] width 1210 height 1103
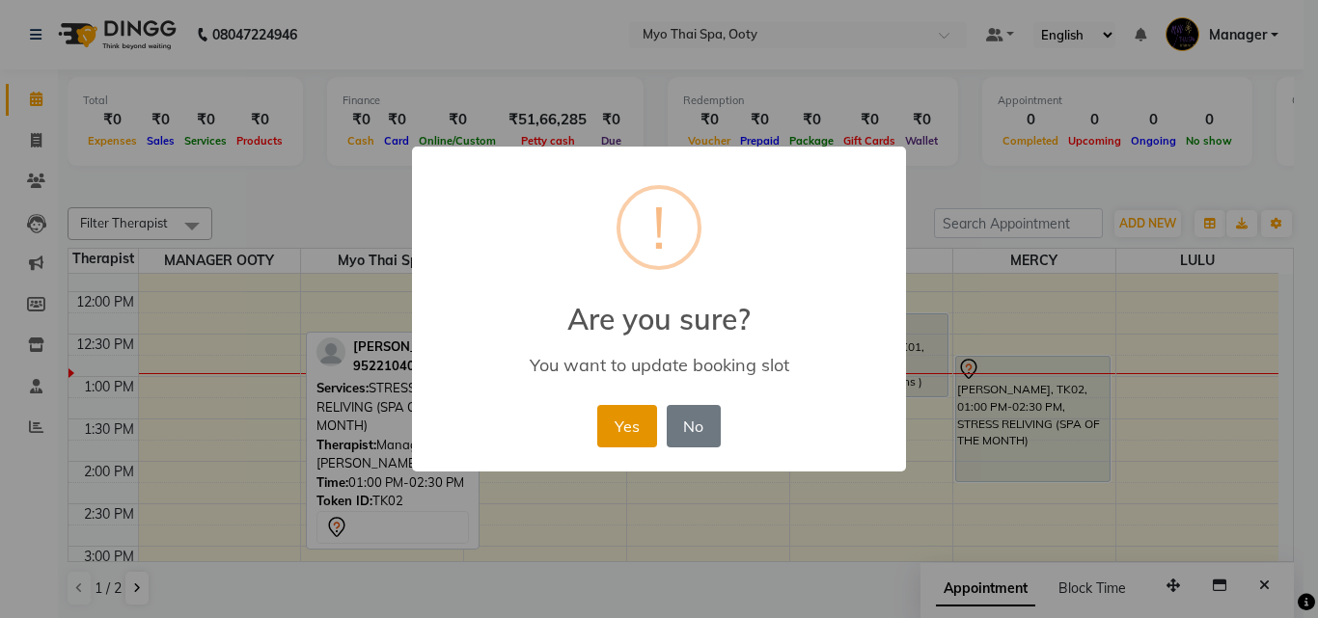
click at [612, 423] on button "Yes" at bounding box center [626, 426] width 59 height 42
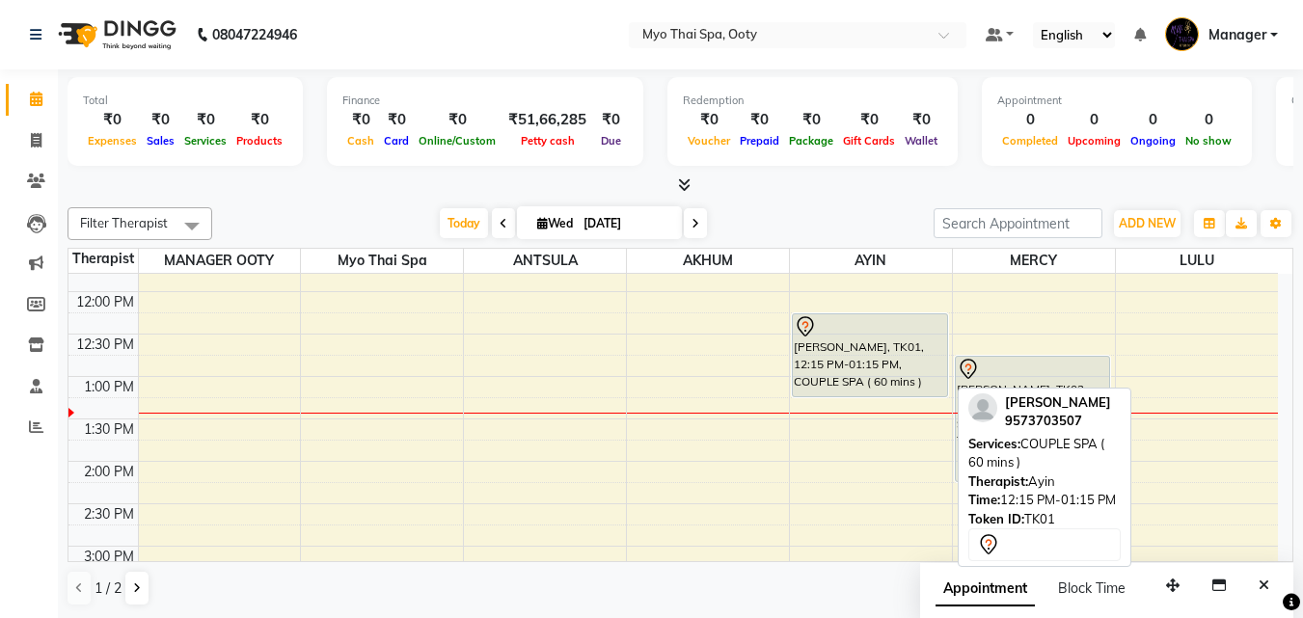
click at [879, 372] on div "[PERSON_NAME], TK01, 12:15 PM-01:15 PM, COUPLE SPA ( 60 mins )" at bounding box center [870, 356] width 154 height 82
click at [879, 370] on div "[PERSON_NAME], TK01, 12:15 PM-01:15 PM, COUPLE SPA ( 60 mins )" at bounding box center [870, 356] width 154 height 82
select select "7"
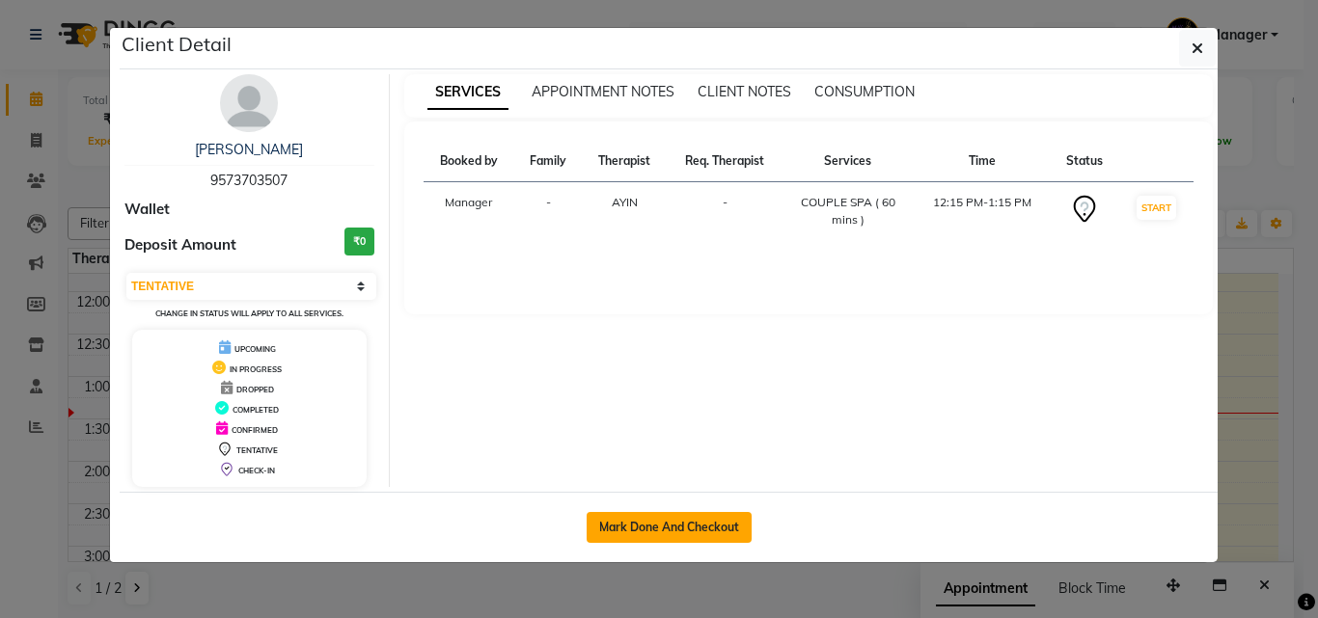
click at [695, 516] on button "Mark Done And Checkout" at bounding box center [669, 527] width 165 height 31
select select "service"
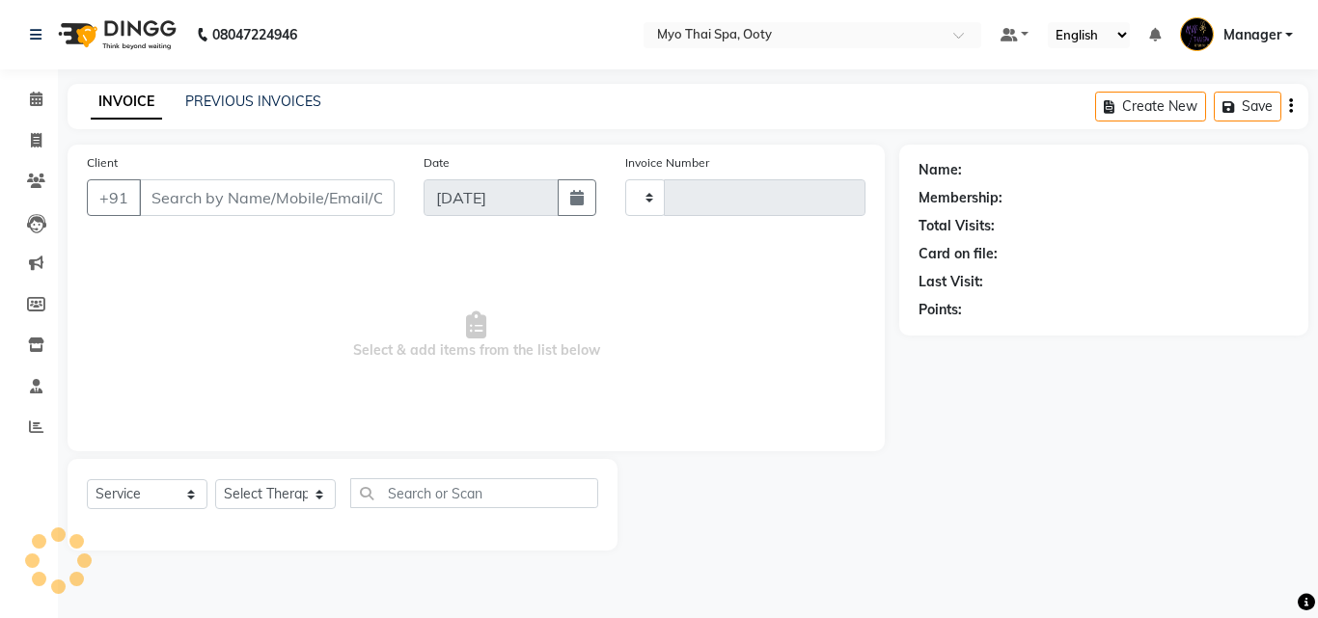
type input "0876"
select select "558"
select select "V"
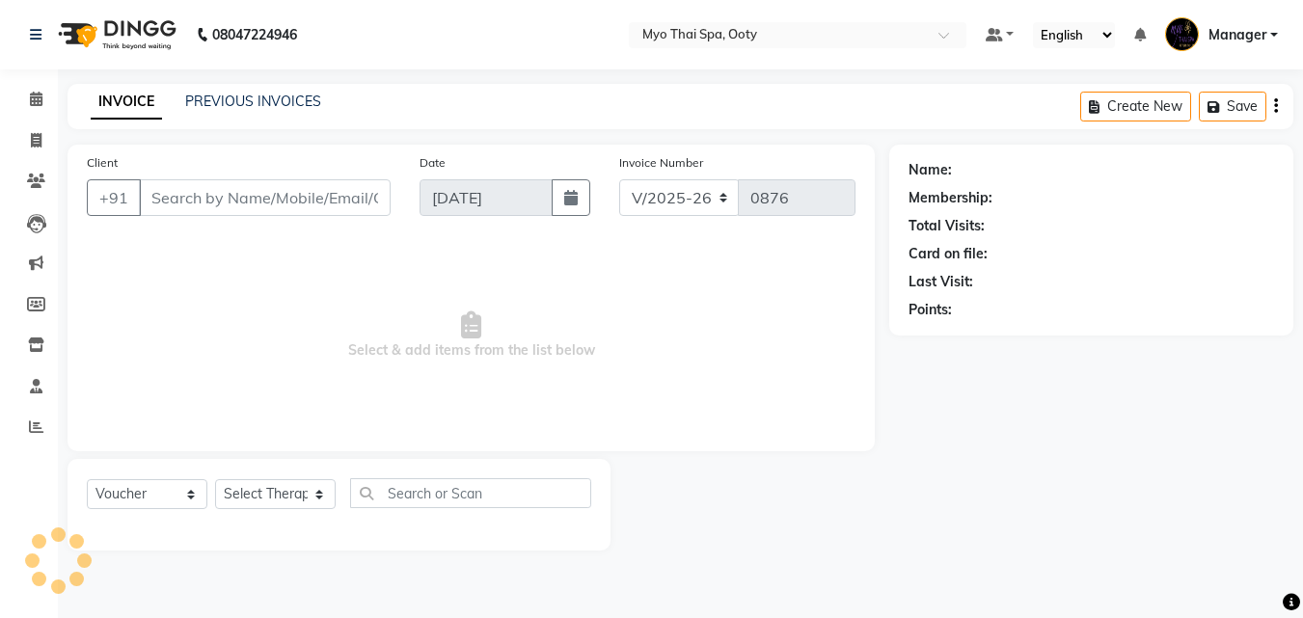
type input "9573703507"
select select "84004"
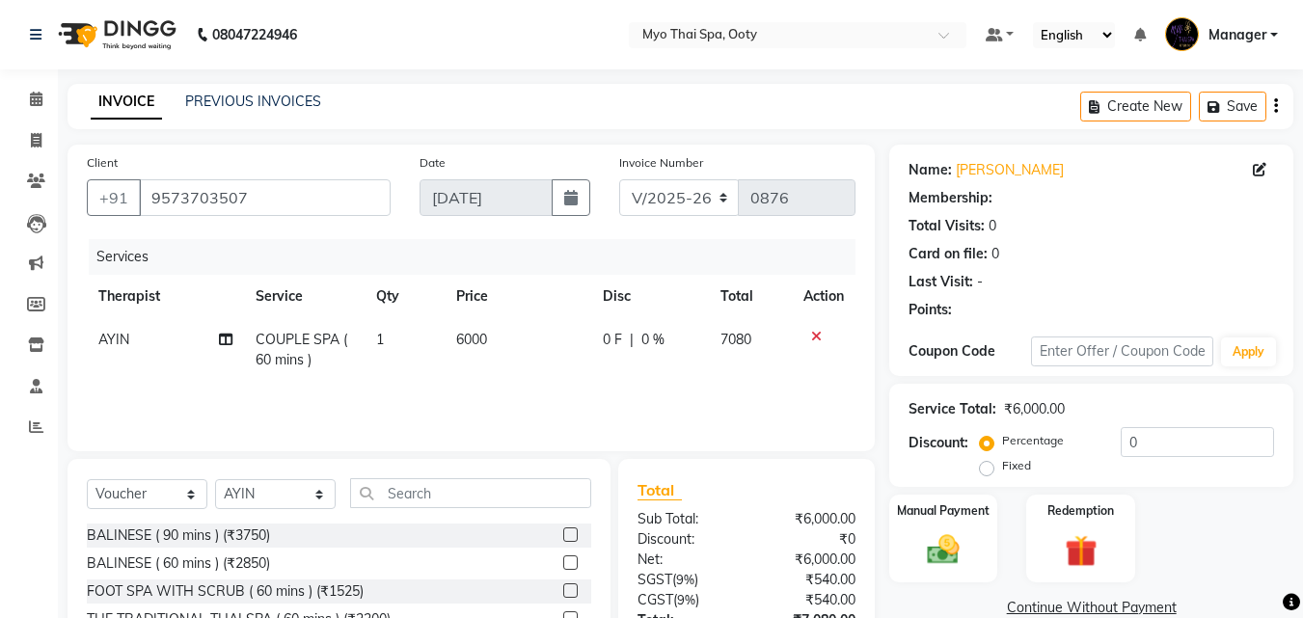
scroll to position [154, 0]
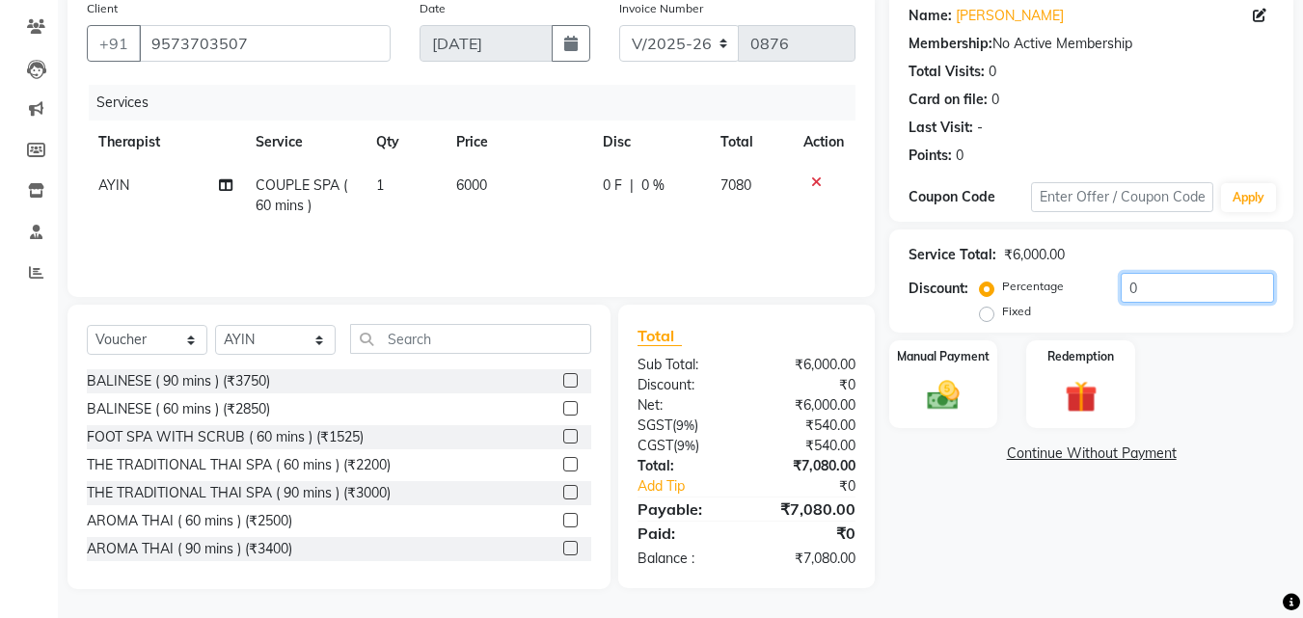
click at [1200, 289] on input "0" at bounding box center [1197, 288] width 153 height 30
type input "20"
click at [982, 394] on div "Manual Payment" at bounding box center [944, 385] width 113 height 92
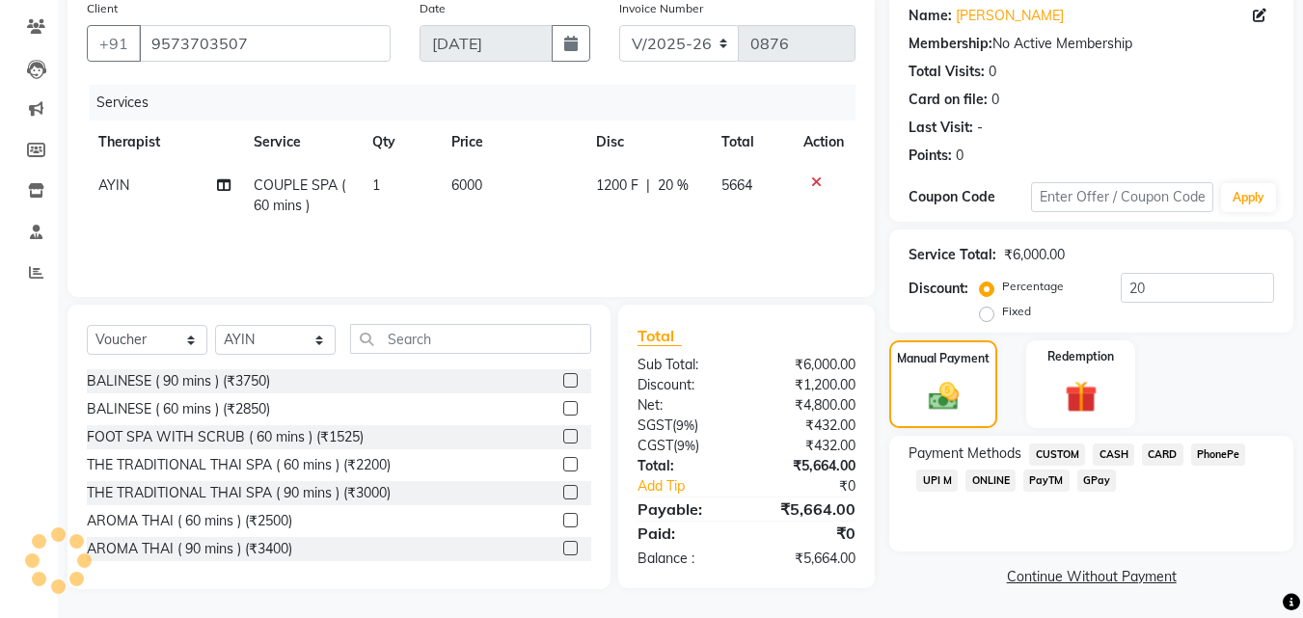
click at [1165, 457] on span "CARD" at bounding box center [1162, 455] width 41 height 22
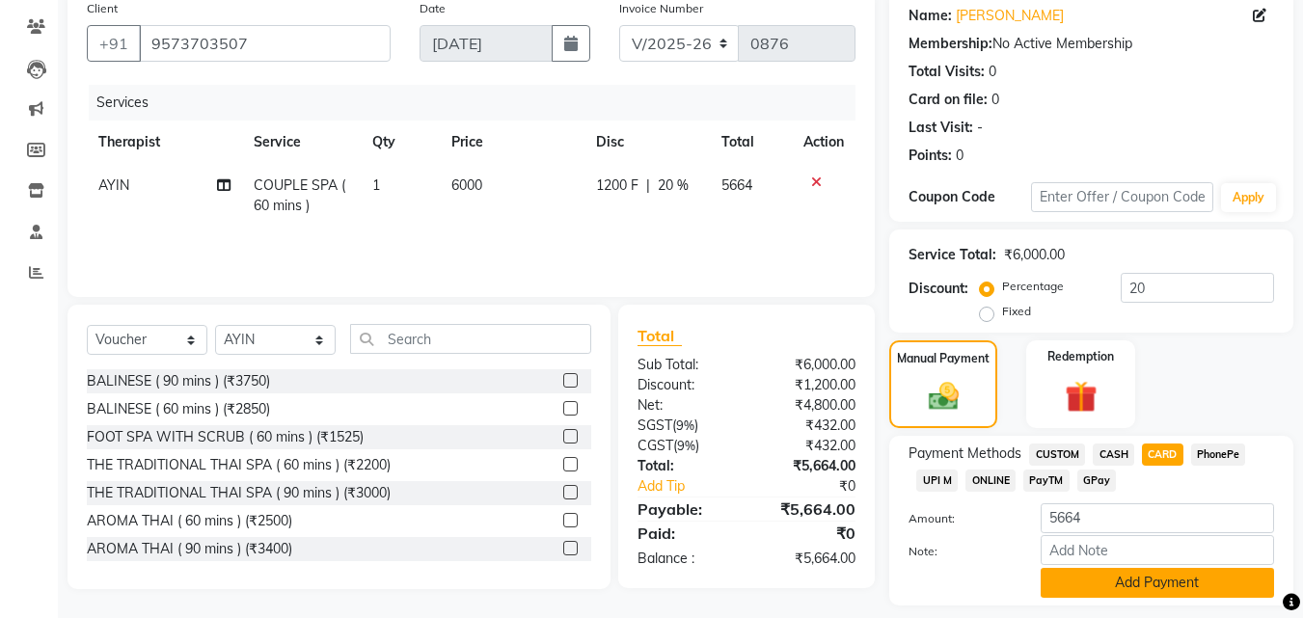
click at [1132, 576] on button "Add Payment" at bounding box center [1157, 583] width 233 height 30
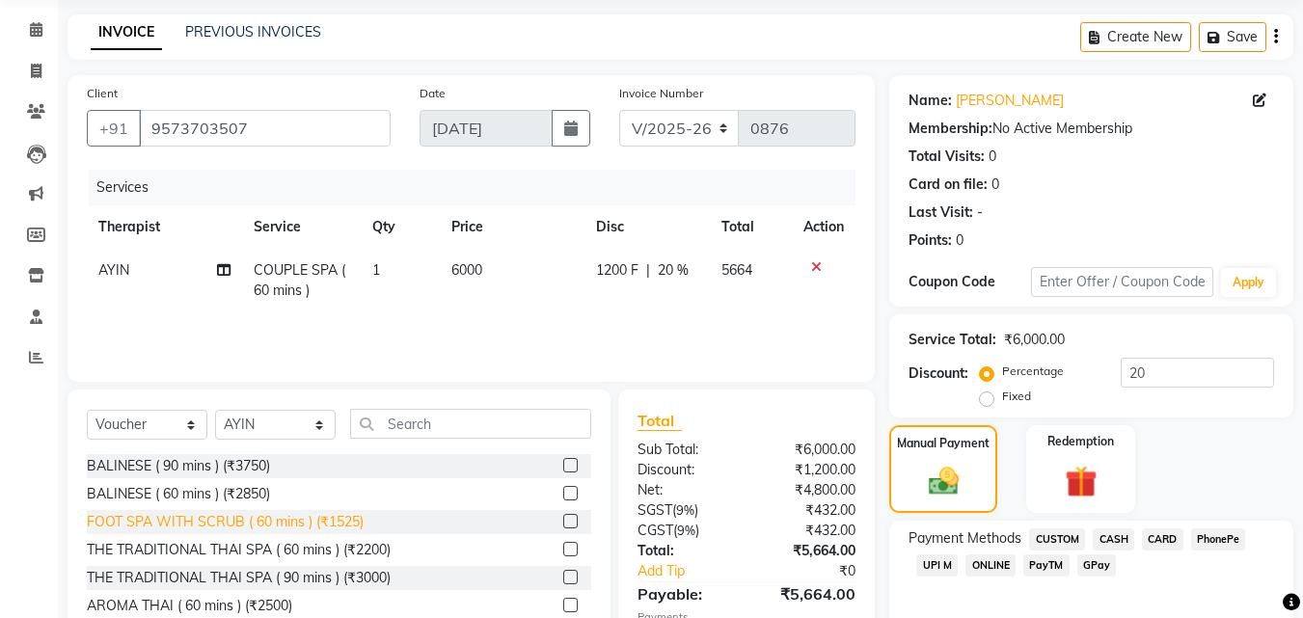
scroll to position [58, 0]
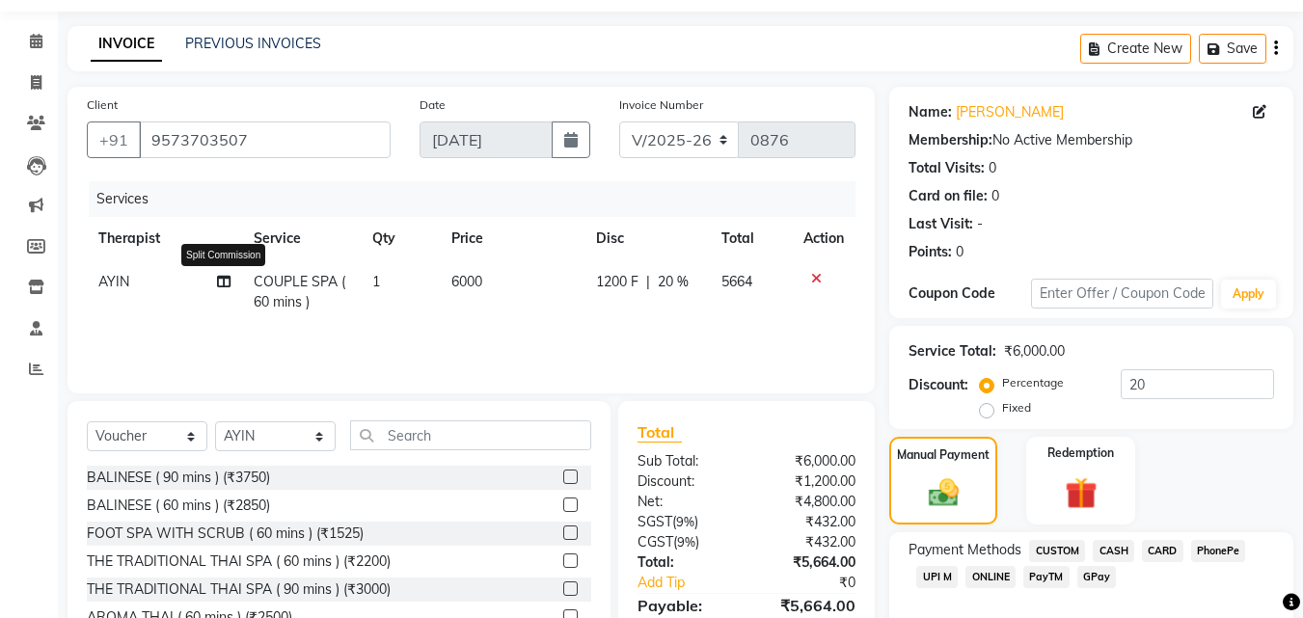
click at [218, 281] on icon at bounding box center [224, 282] width 14 height 14
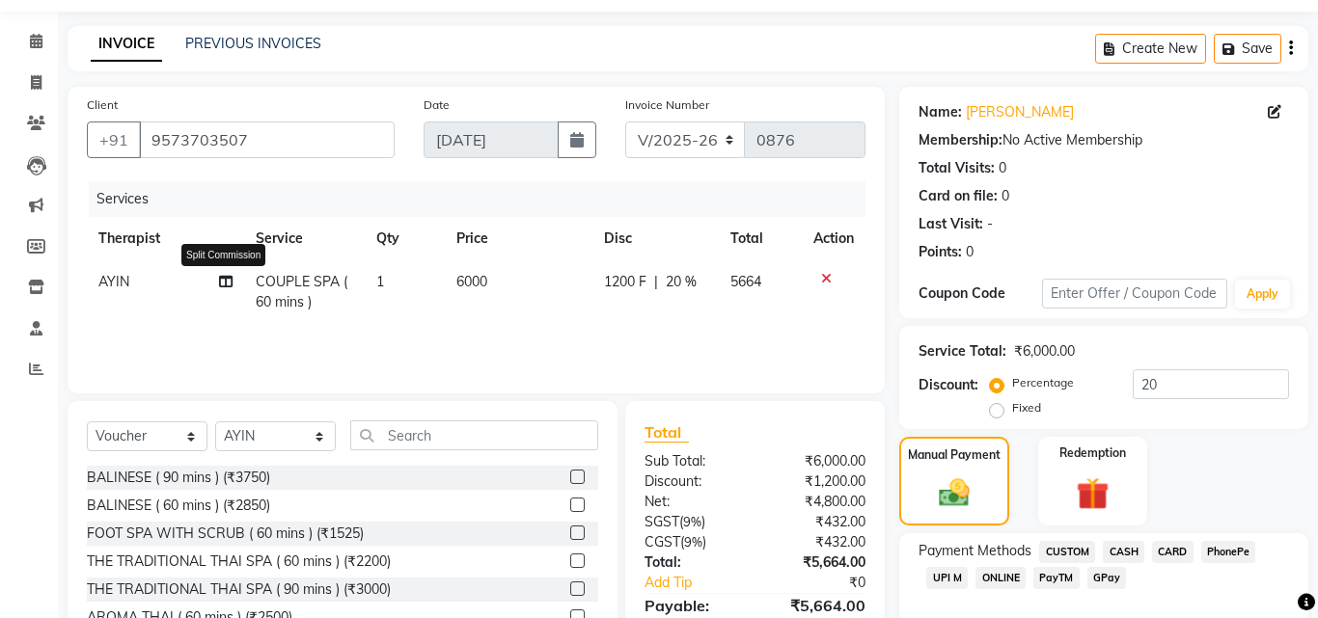
select select "84004"
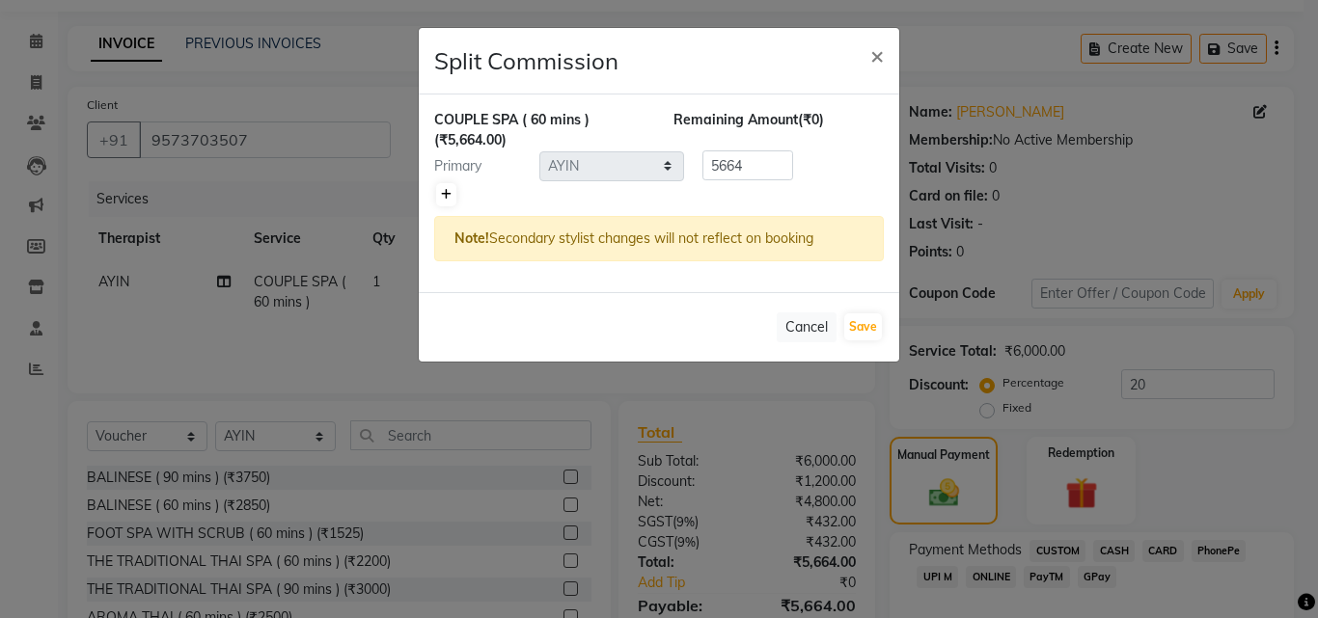
click at [441, 198] on icon at bounding box center [446, 195] width 11 height 12
type input "2832"
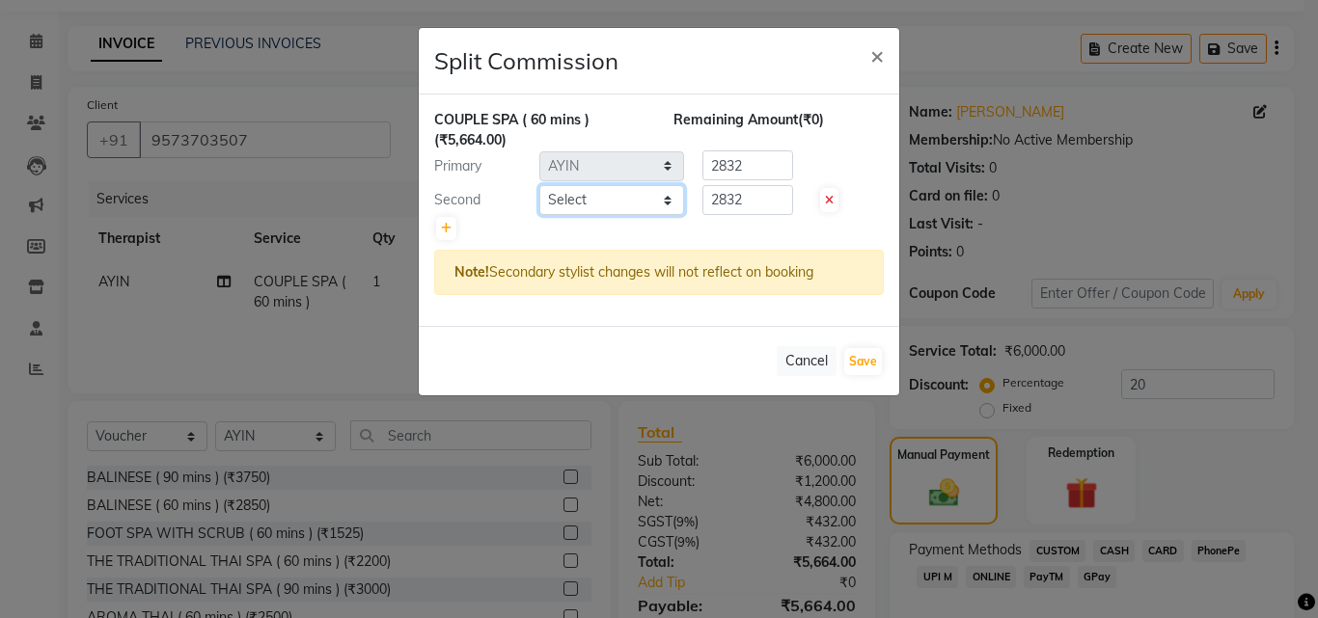
click at [659, 193] on select "Select AKHUM [PERSON_NAME] [PERSON_NAME] Manager MANAGER OOTY MERCY Myo Thai Sp…" at bounding box center [611, 200] width 145 height 30
select select "88042"
click at [539, 185] on select "Select AKHUM [PERSON_NAME] [PERSON_NAME] Manager MANAGER OOTY MERCY Myo Thai Sp…" at bounding box center [611, 200] width 145 height 30
click at [864, 359] on button "Save" at bounding box center [863, 361] width 38 height 27
select select "Select"
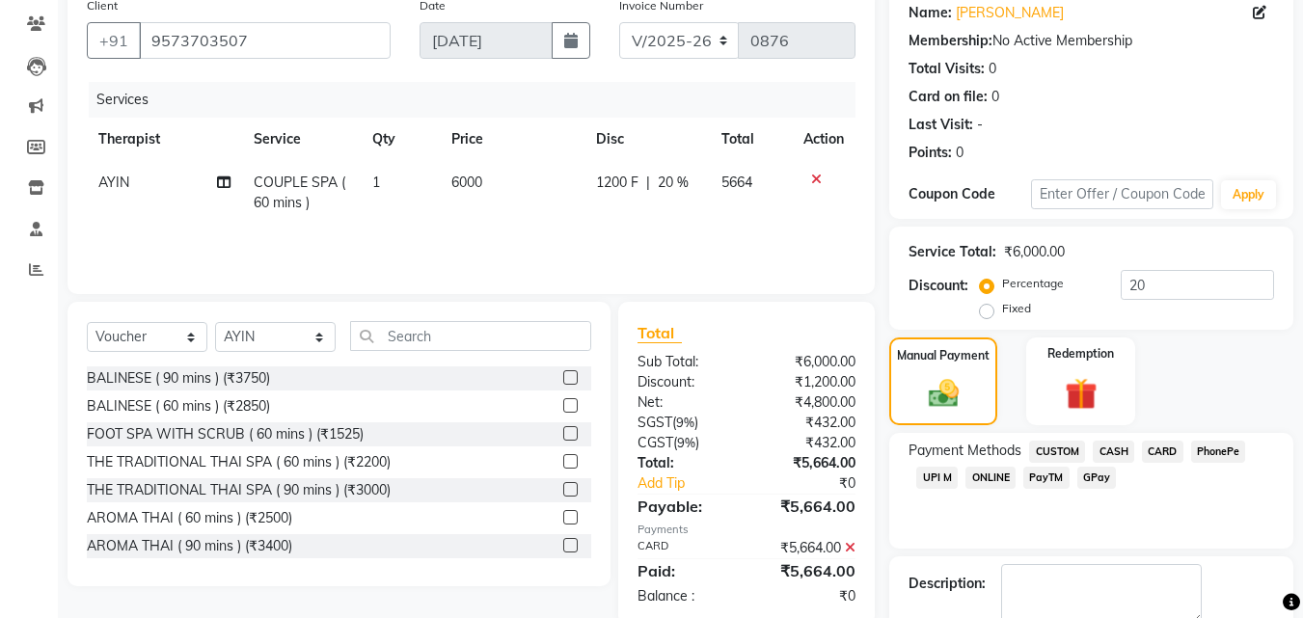
scroll to position [265, 0]
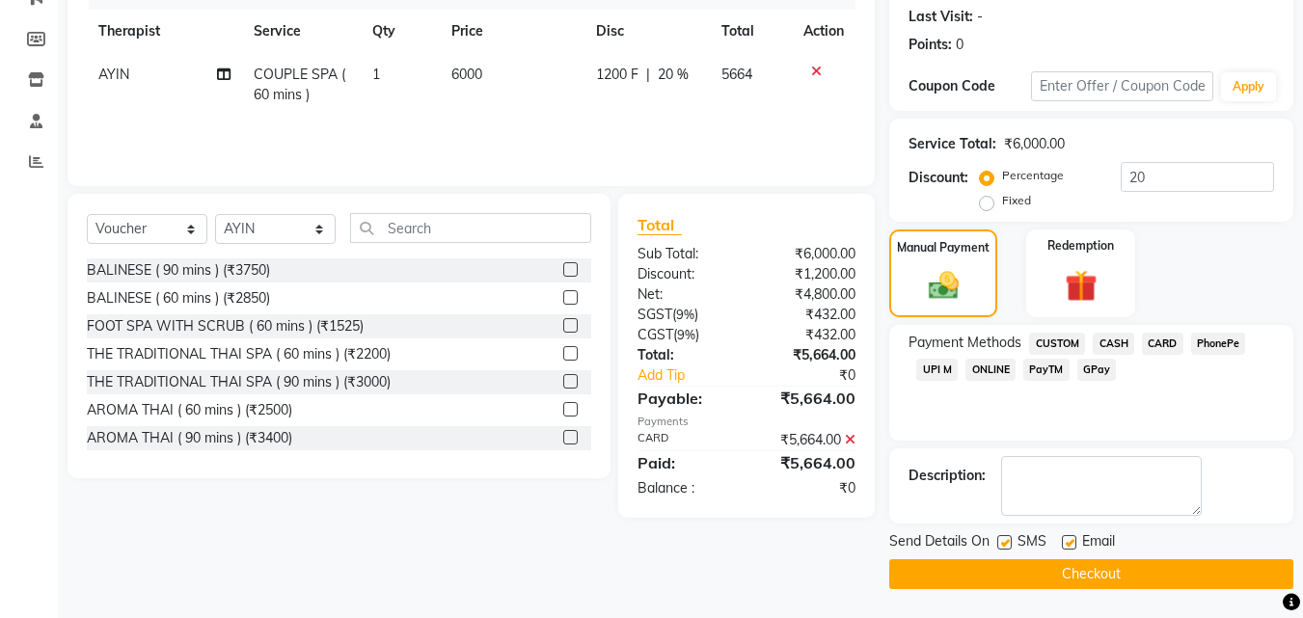
click at [1068, 564] on button "Checkout" at bounding box center [1092, 575] width 404 height 30
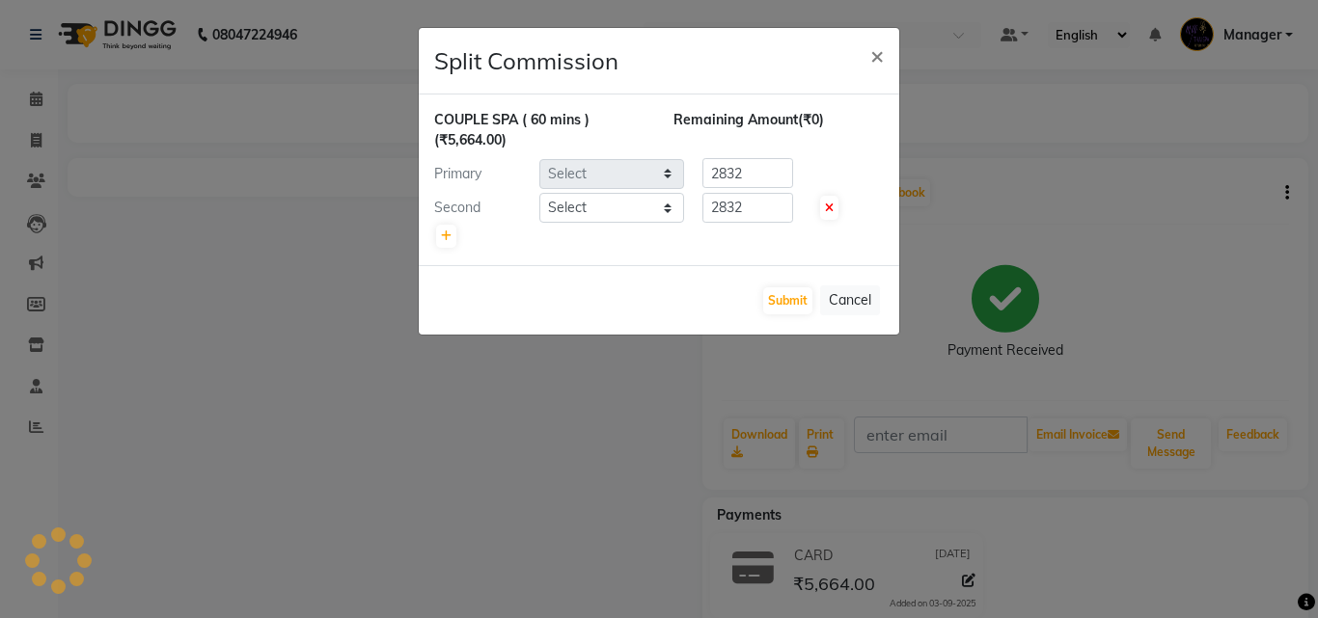
select select "84004"
select select "88042"
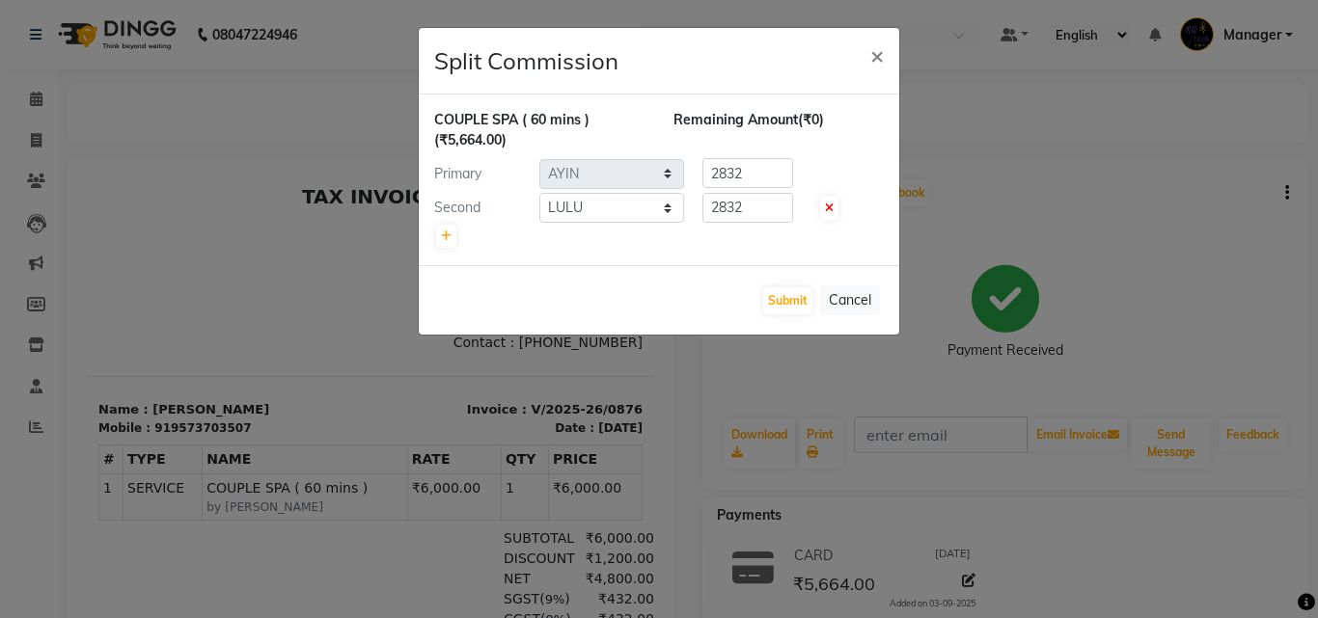
click at [784, 282] on div "Submit Cancel" at bounding box center [659, 299] width 480 height 69
click at [781, 294] on button "Submit" at bounding box center [787, 301] width 49 height 27
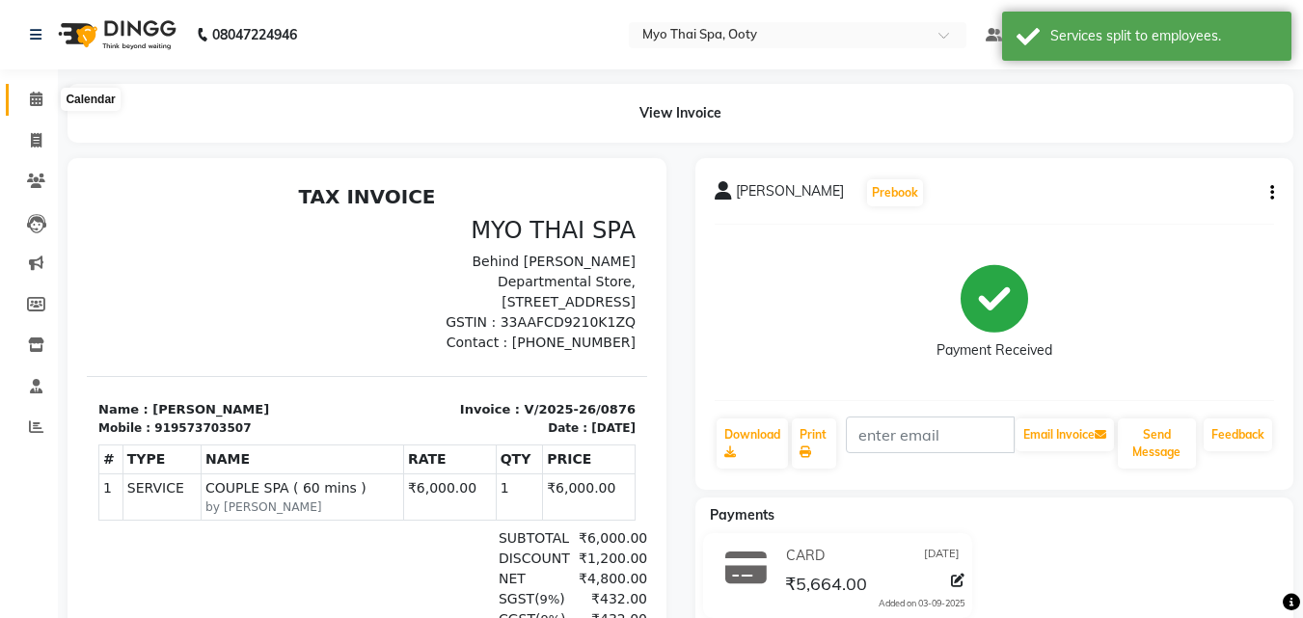
click at [34, 91] on span at bounding box center [36, 100] width 34 height 22
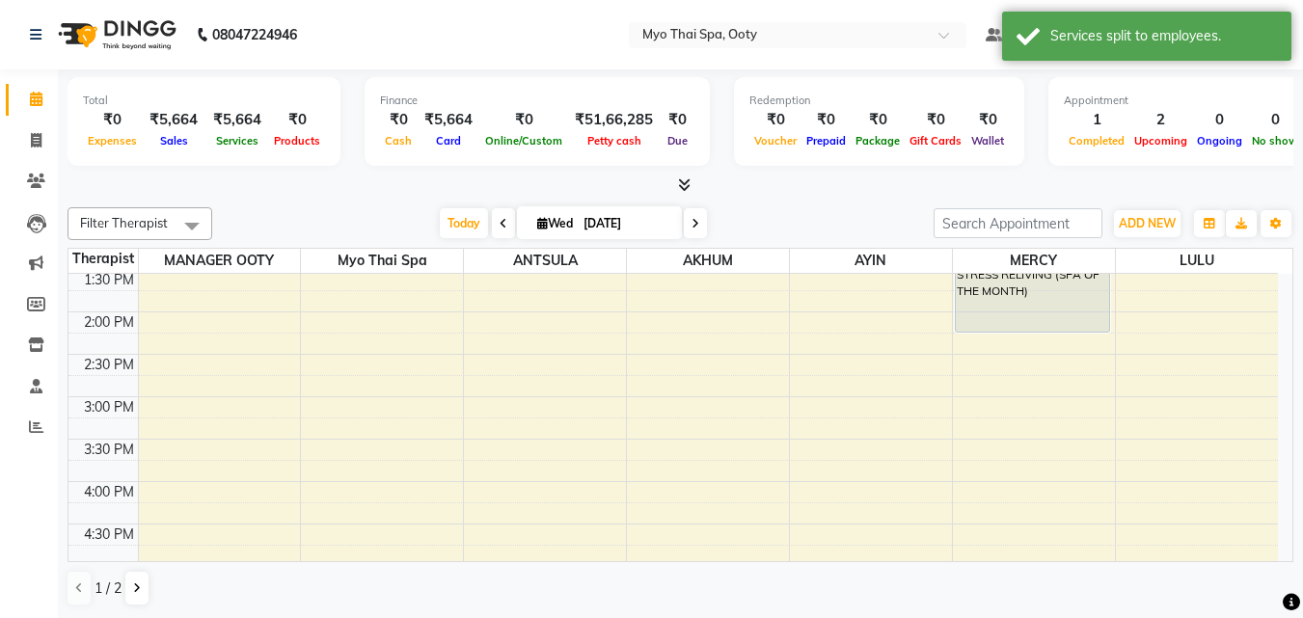
scroll to position [289, 0]
